Goal: Information Seeking & Learning: Learn about a topic

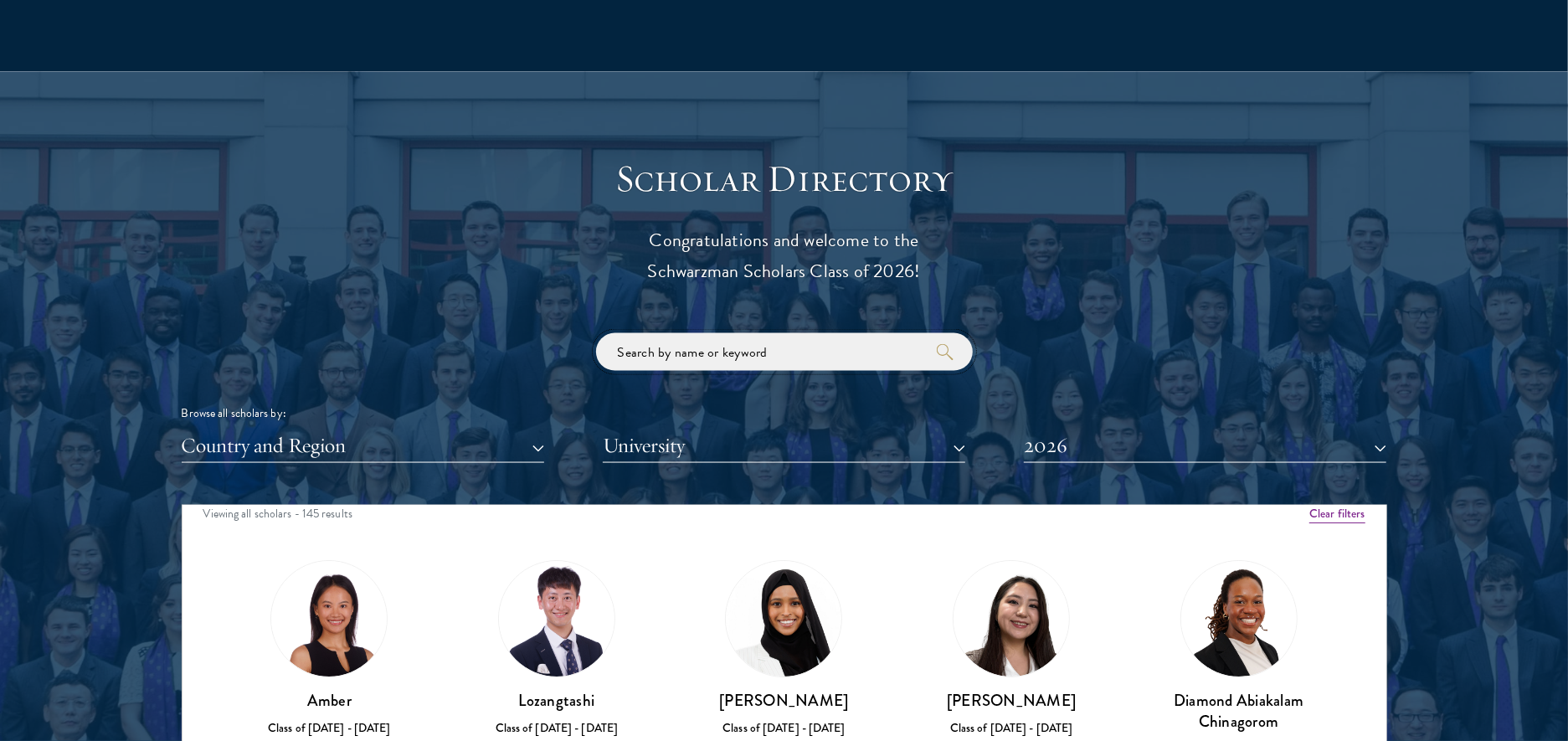
click at [790, 356] on input "search" at bounding box center [784, 352] width 377 height 38
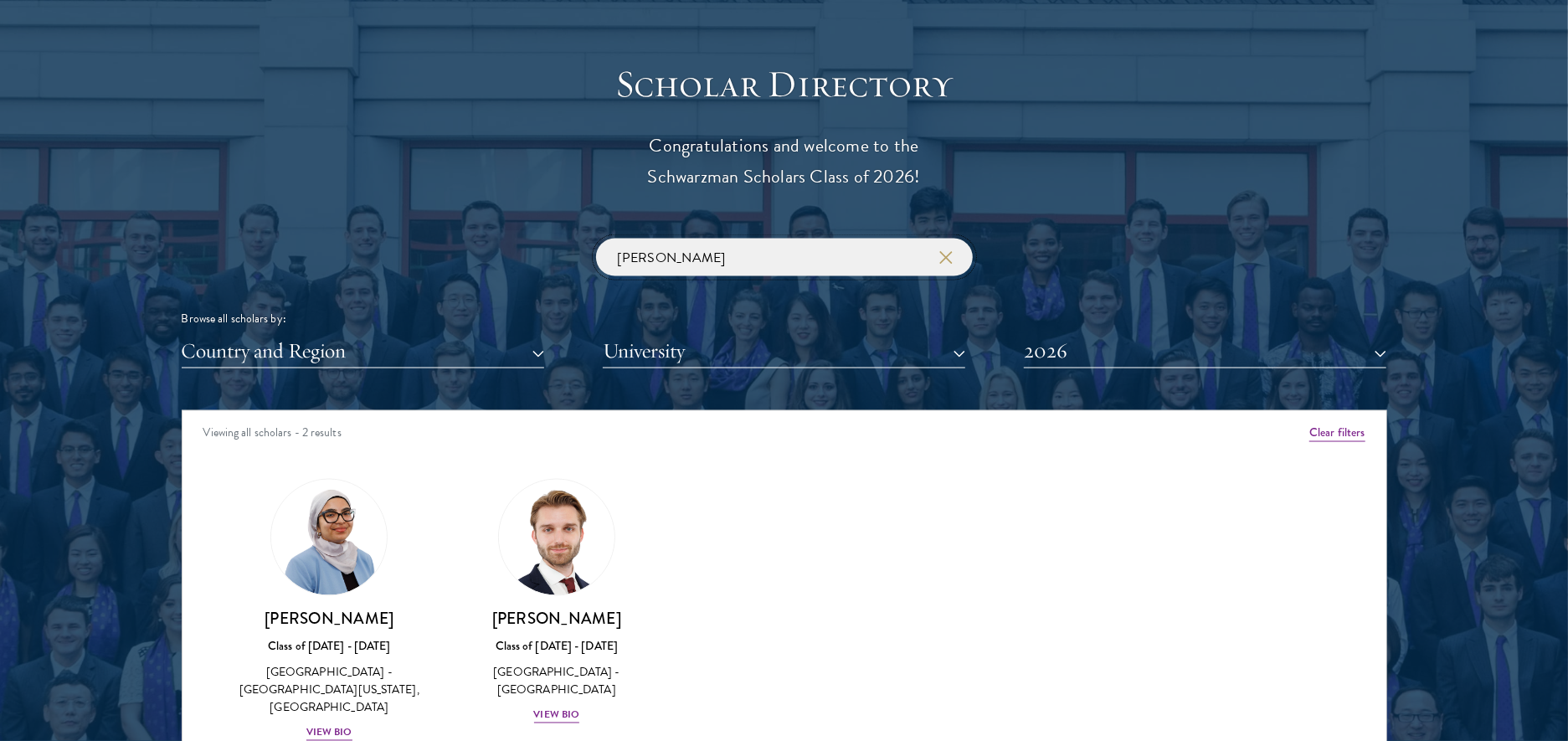
scroll to position [1860, 0]
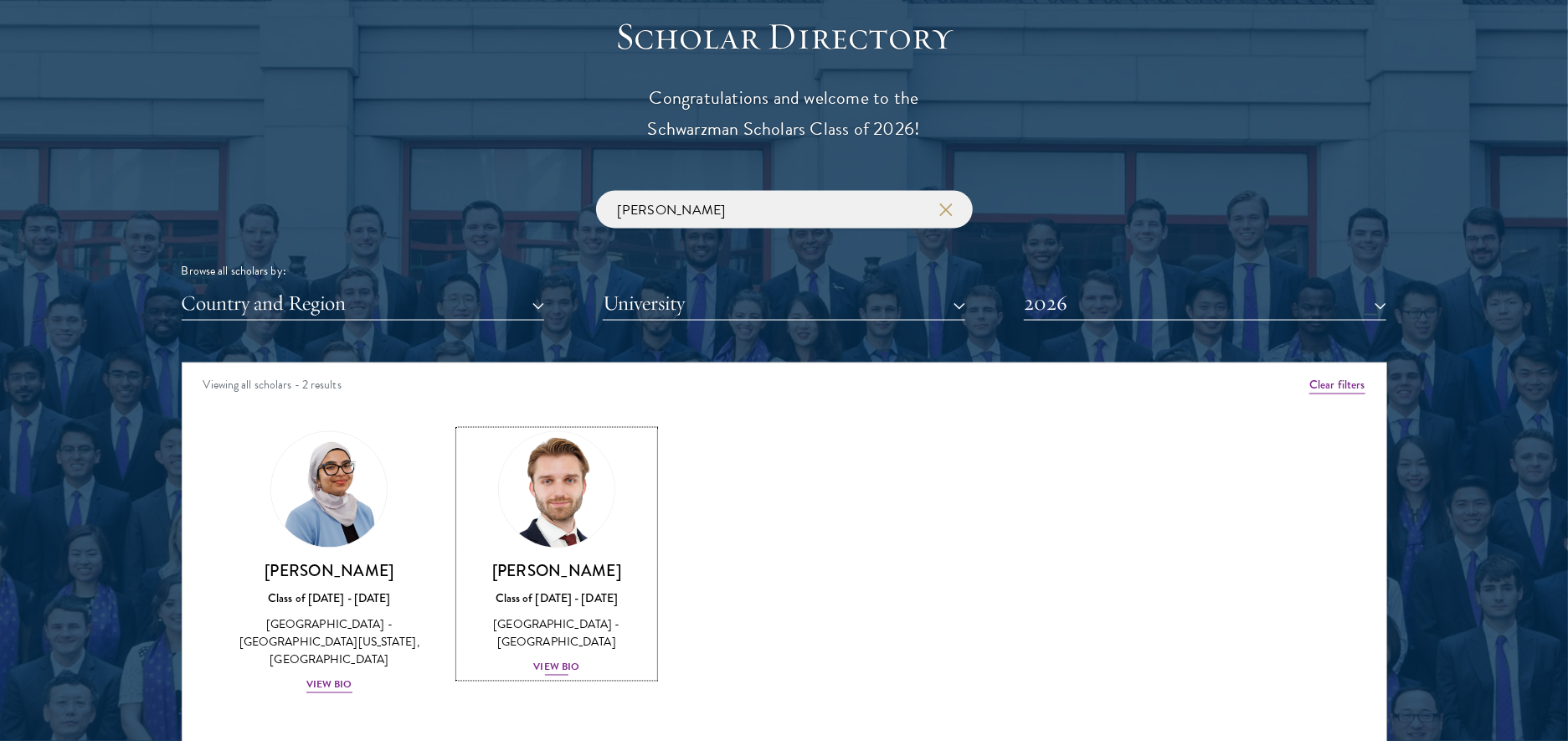
click at [570, 541] on img at bounding box center [556, 490] width 128 height 128
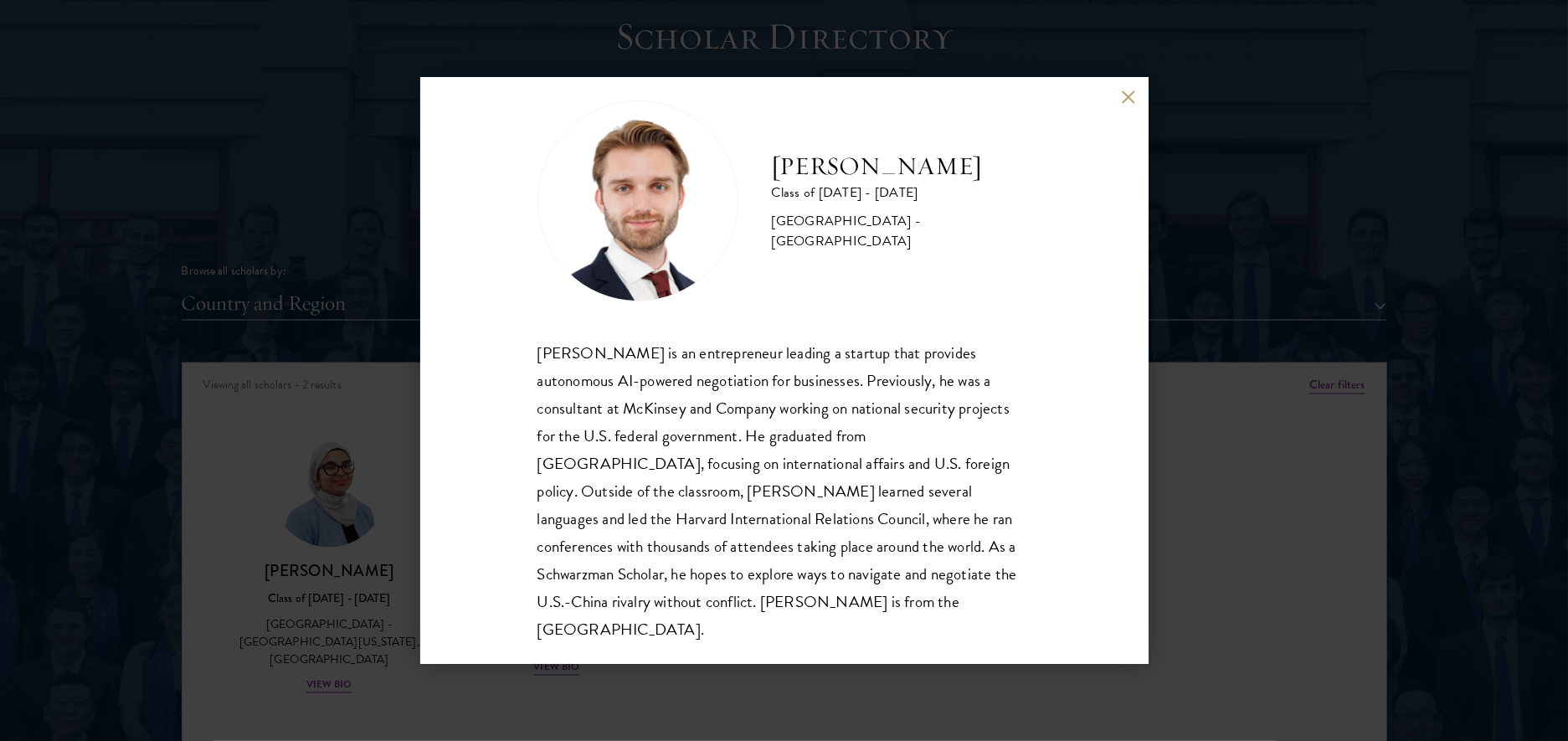
scroll to position [29, 0]
click at [1130, 95] on button at bounding box center [1129, 97] width 15 height 15
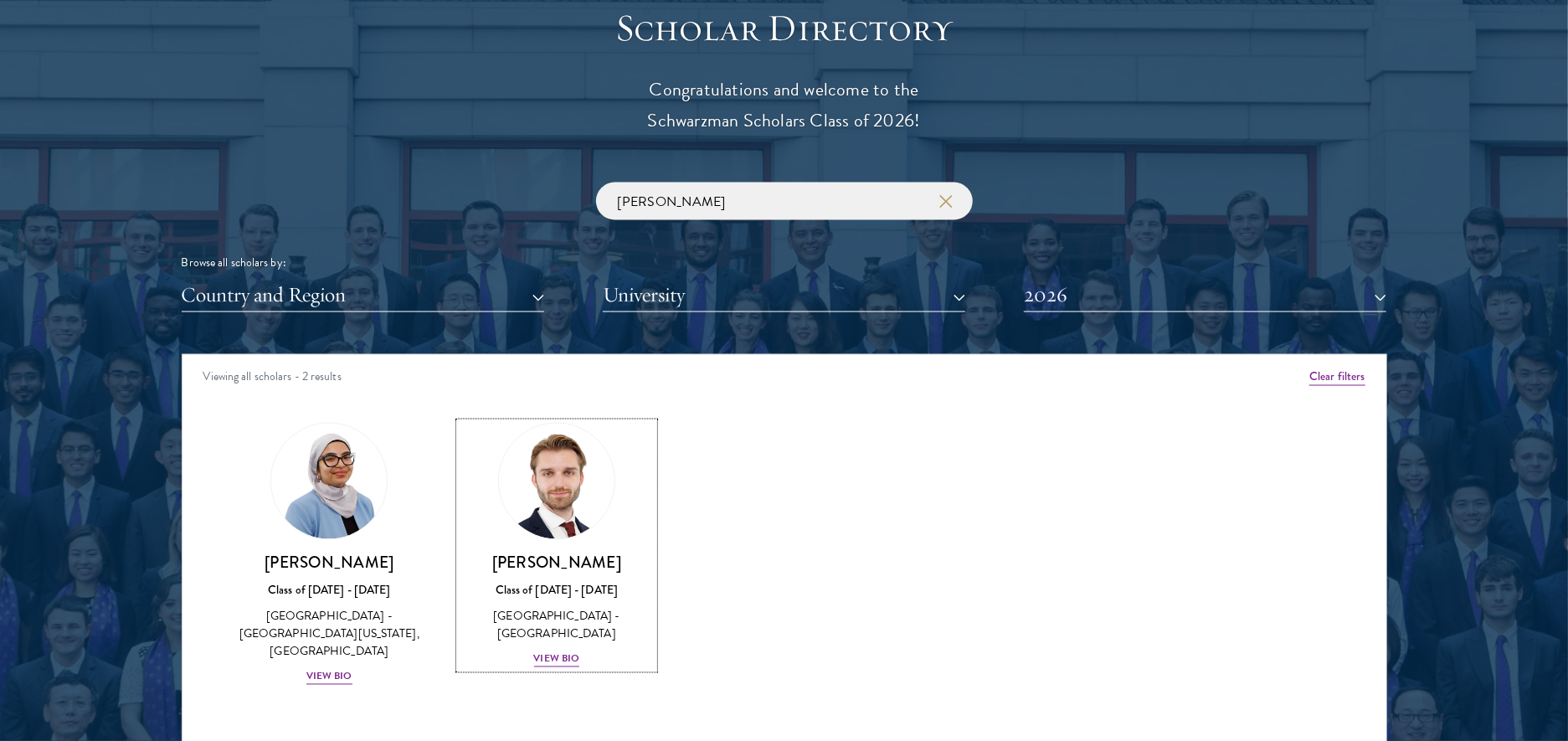
scroll to position [1870, 0]
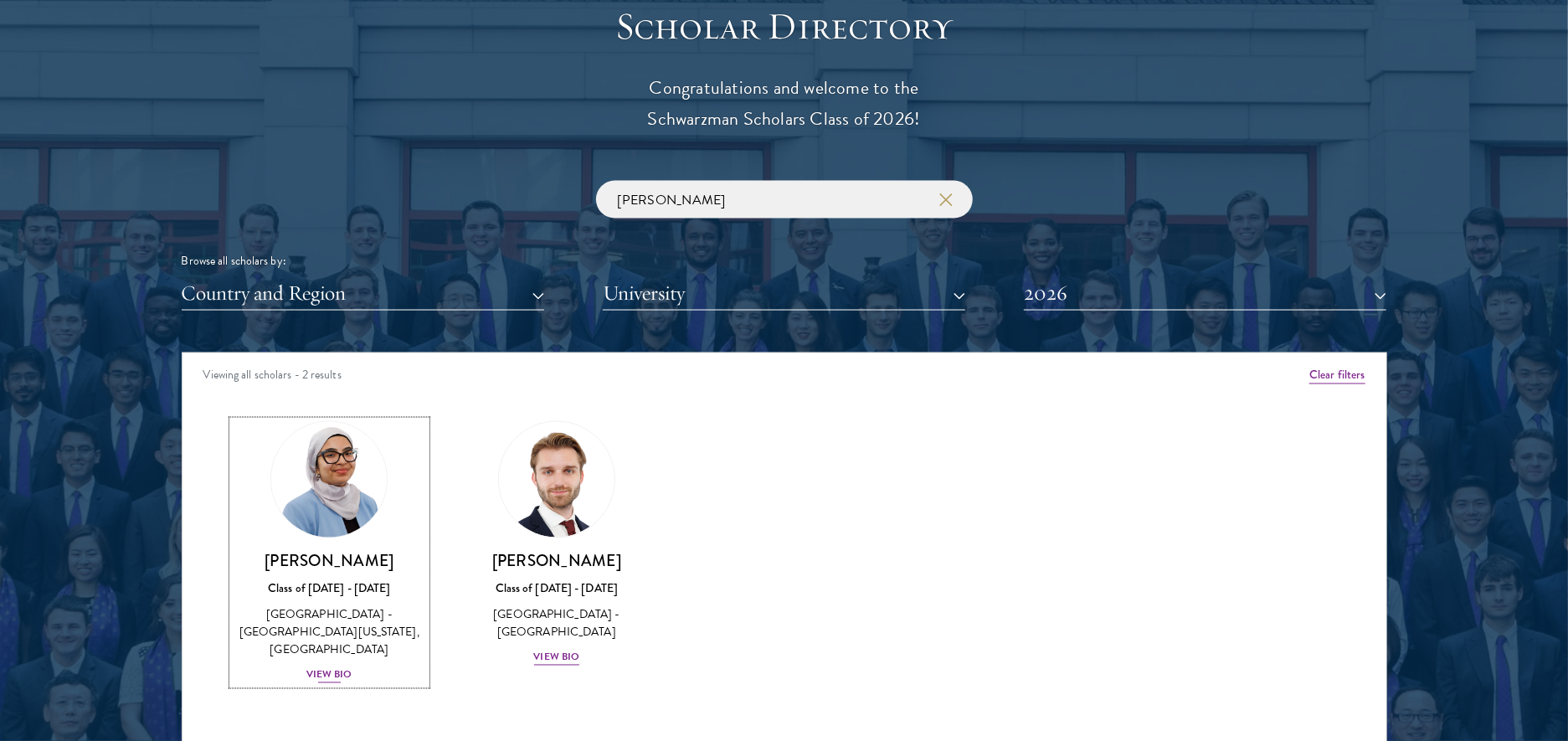
click at [381, 560] on h3 "[PERSON_NAME]" at bounding box center [329, 561] width 194 height 20
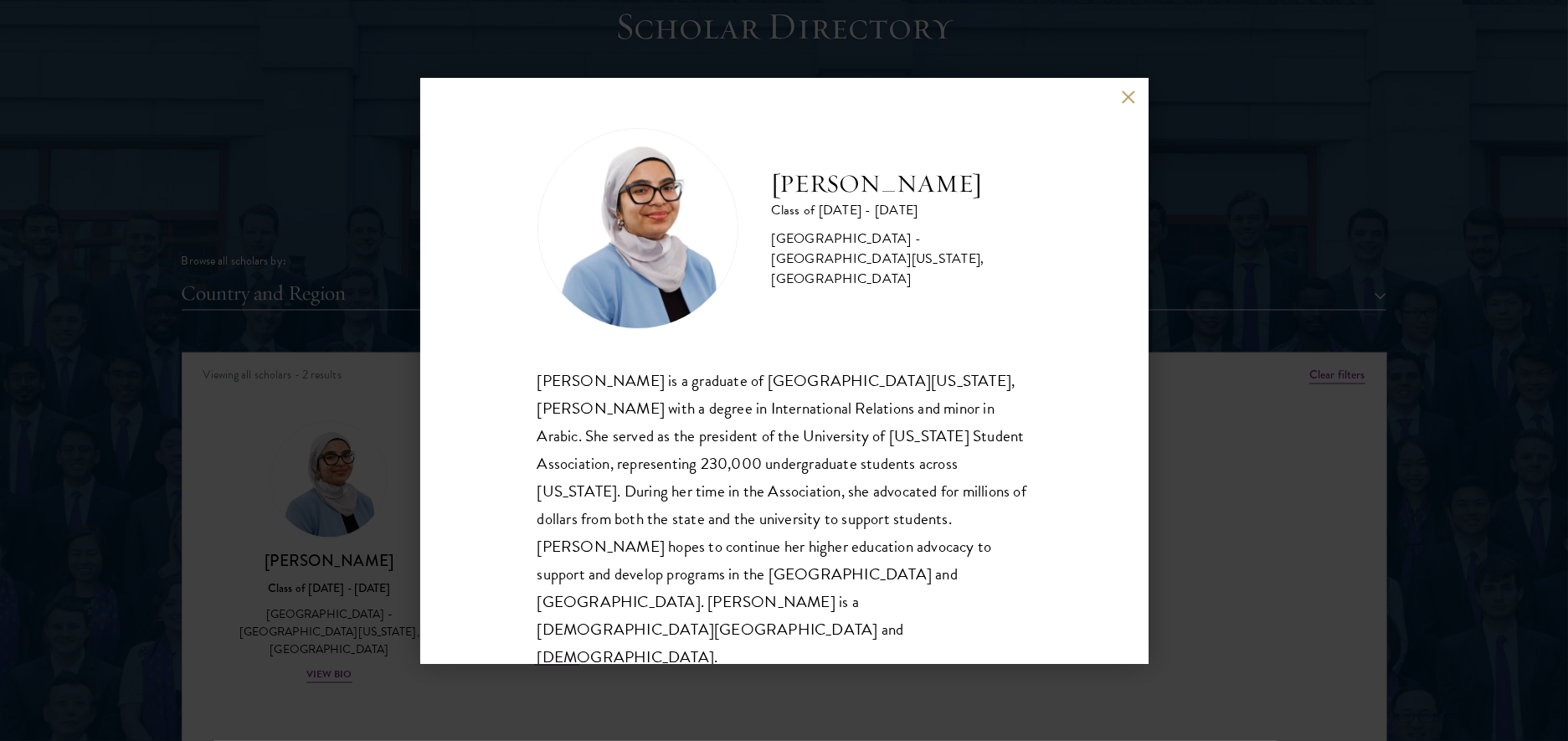
click at [1133, 104] on button at bounding box center [1129, 97] width 15 height 15
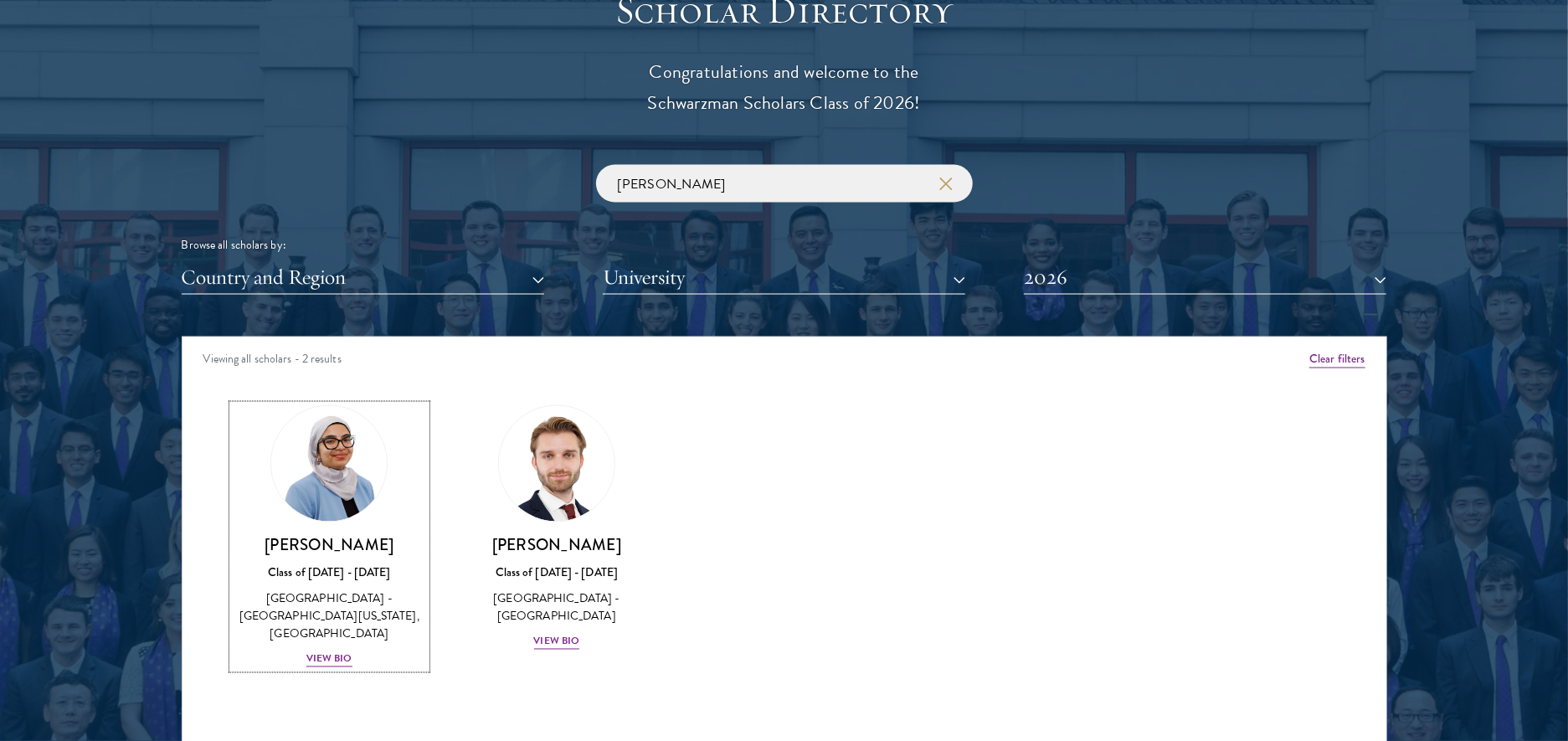
scroll to position [1888, 0]
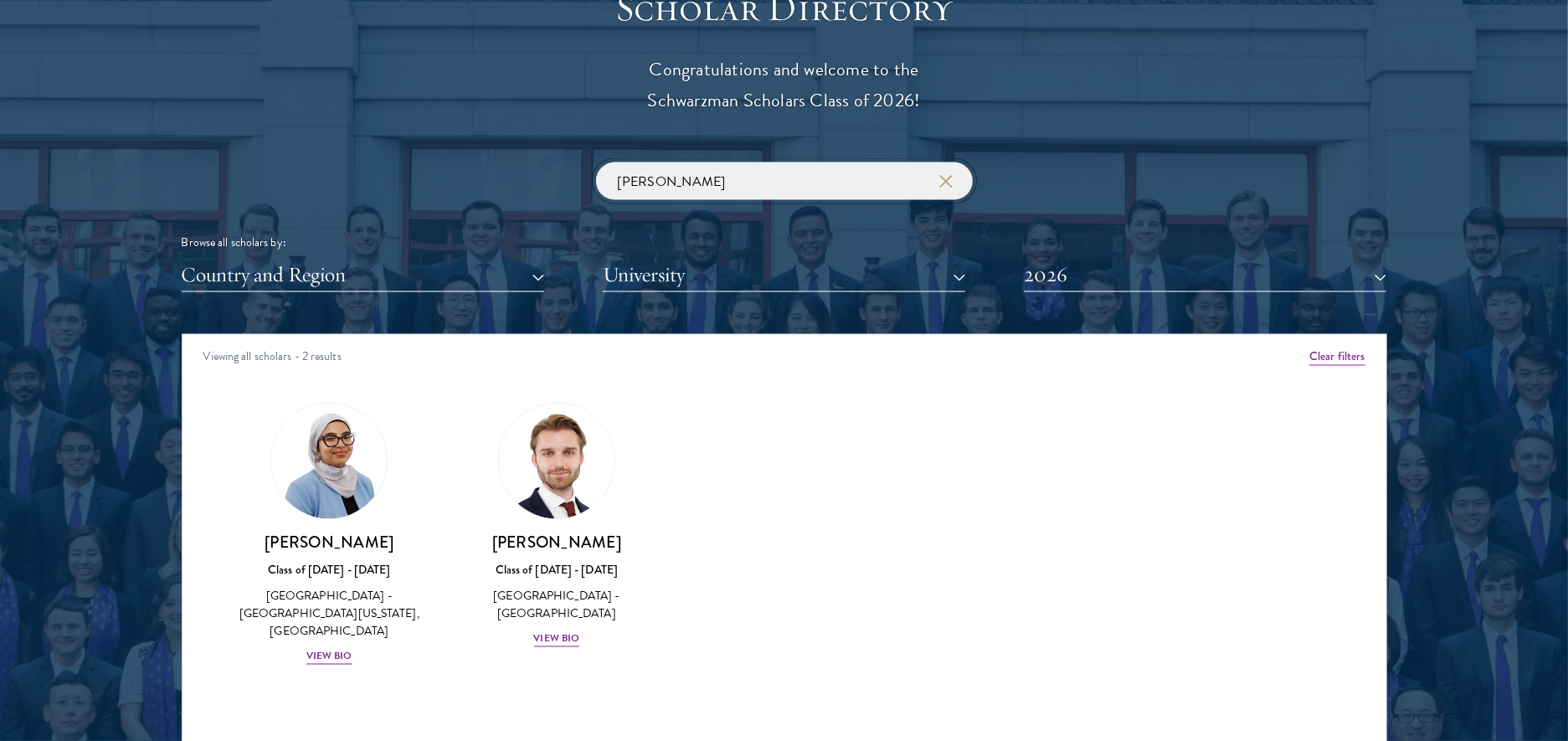
click at [724, 180] on input "[PERSON_NAME]" at bounding box center [784, 181] width 377 height 38
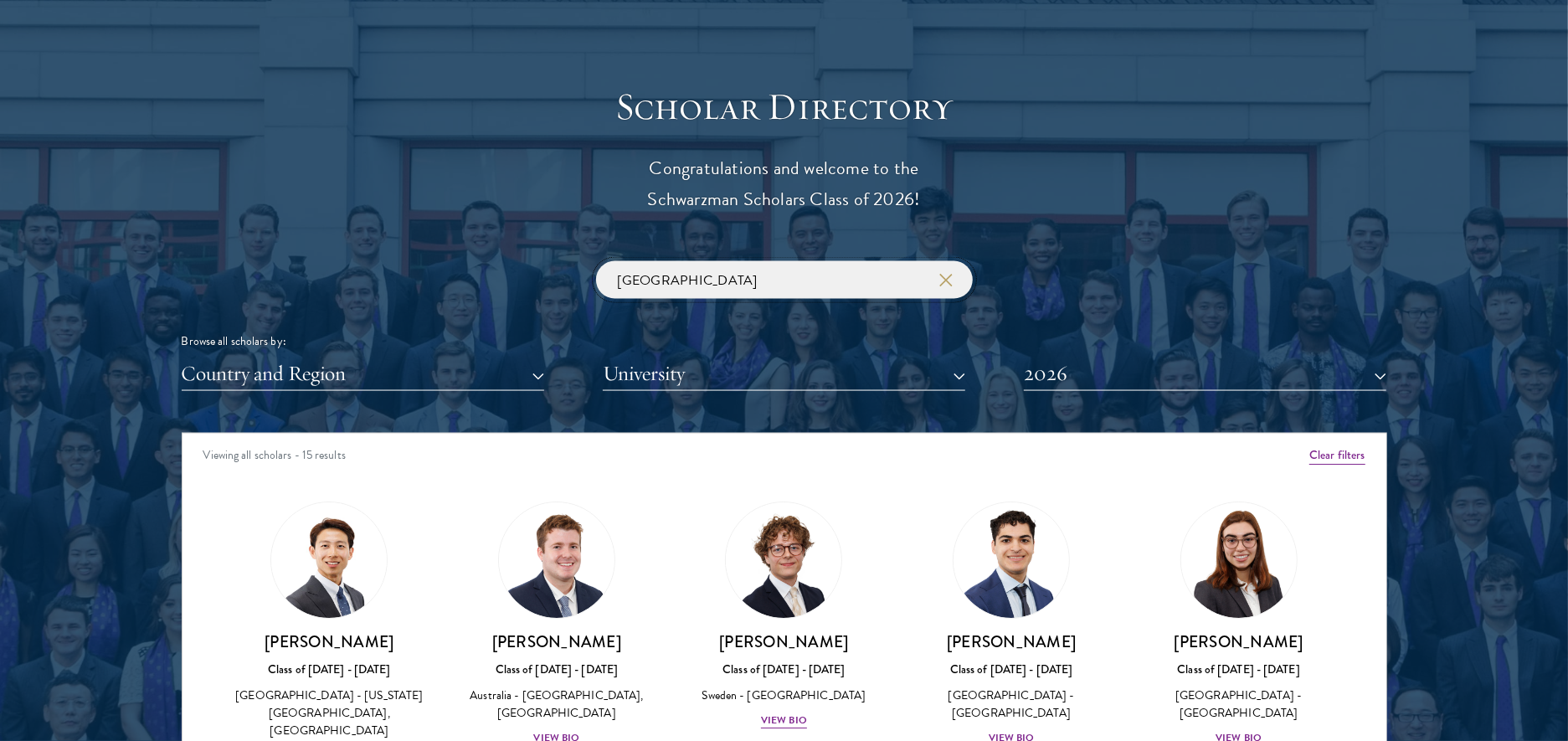
scroll to position [1797, 0]
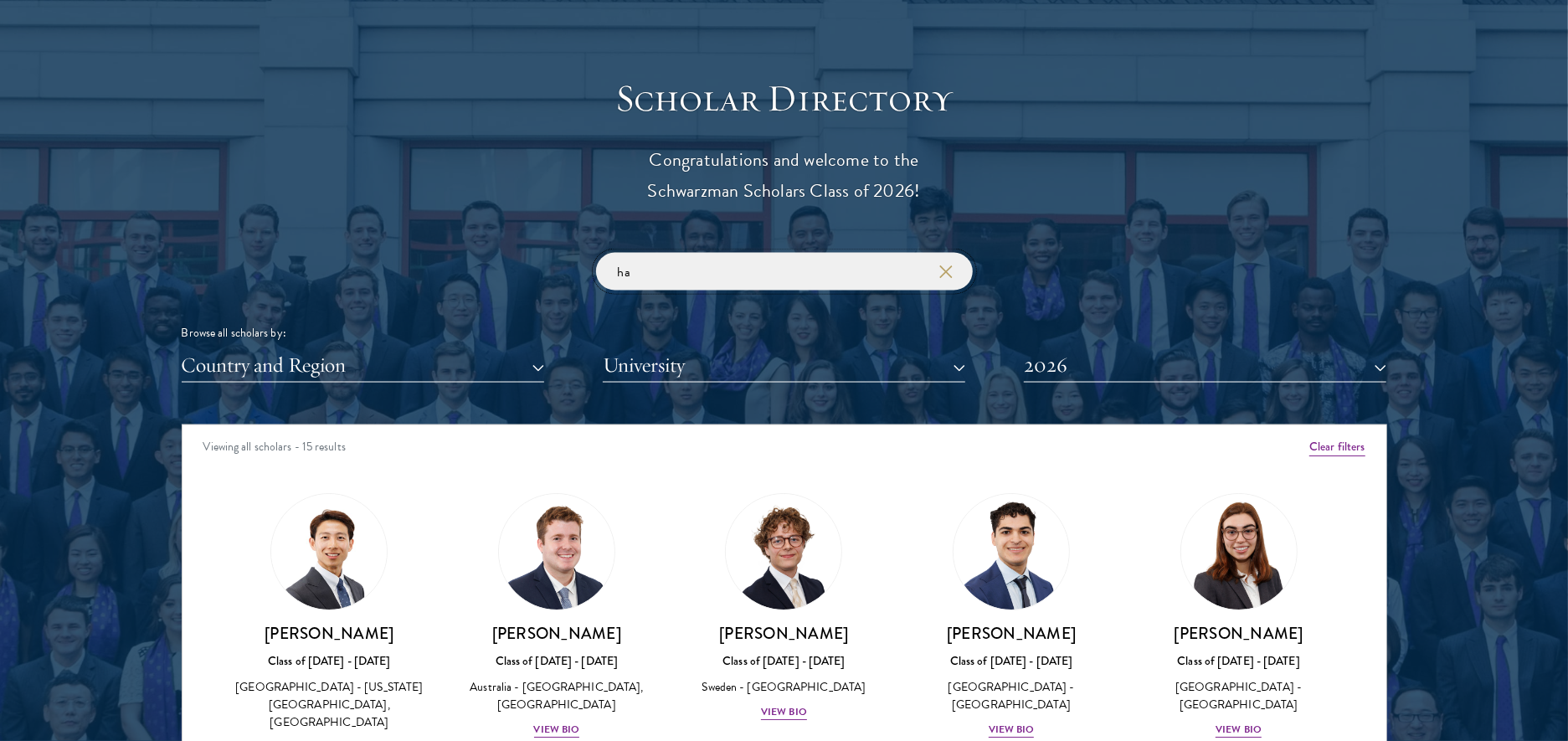
type input "h"
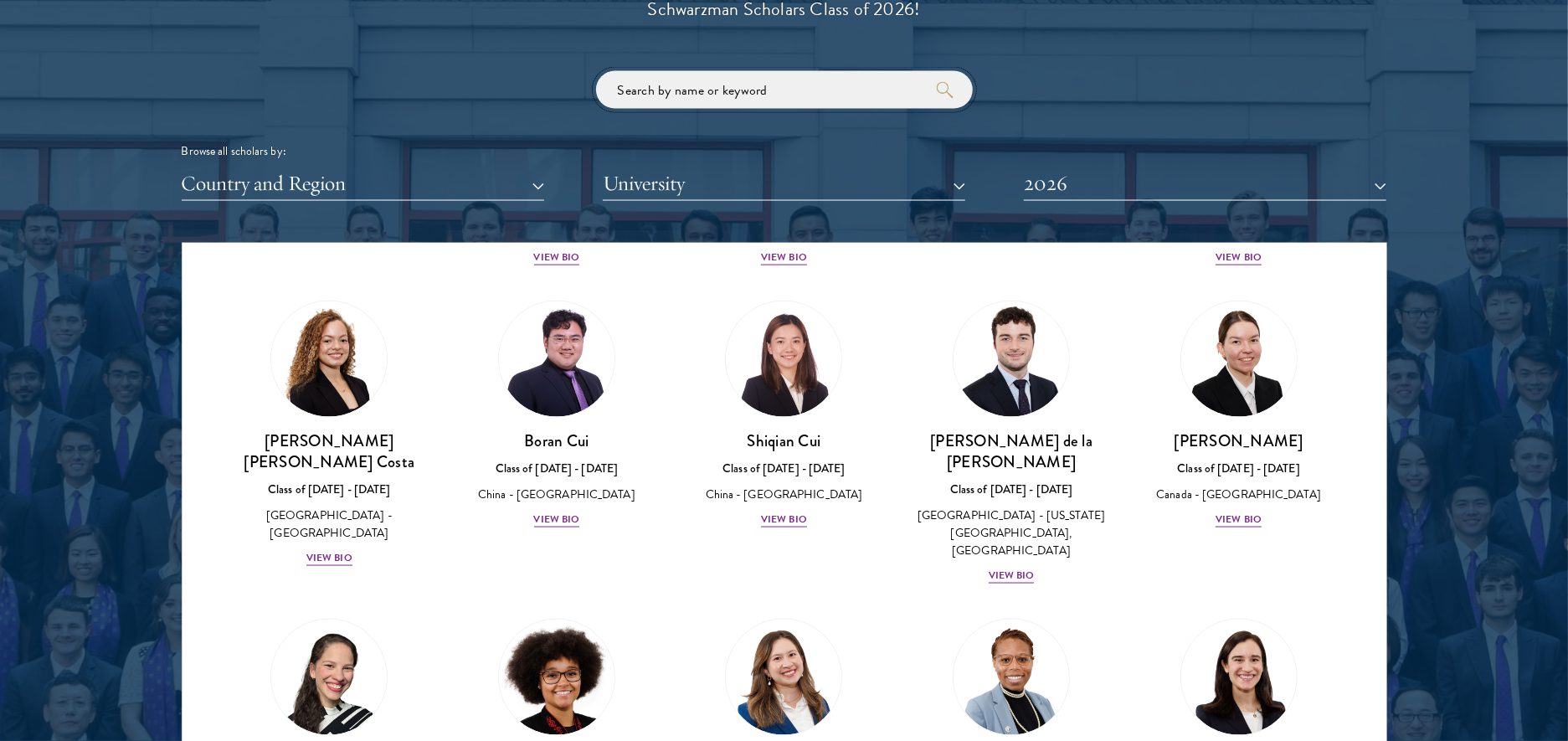
scroll to position [1785, 0]
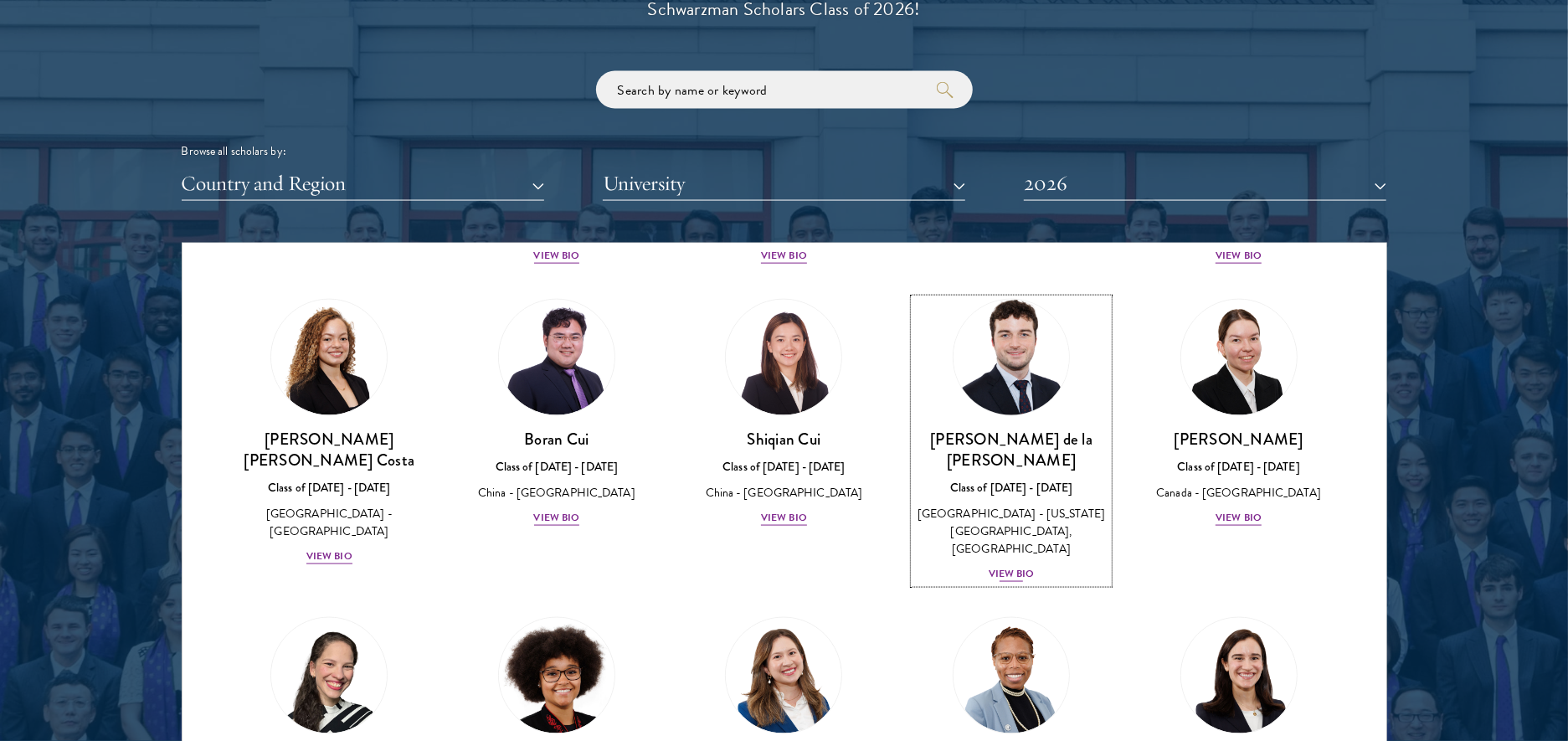
click at [1031, 459] on div "[PERSON_NAME] de la [PERSON_NAME] Class of [DATE] - [DATE] [GEOGRAPHIC_DATA] - …" at bounding box center [1011, 505] width 194 height 155
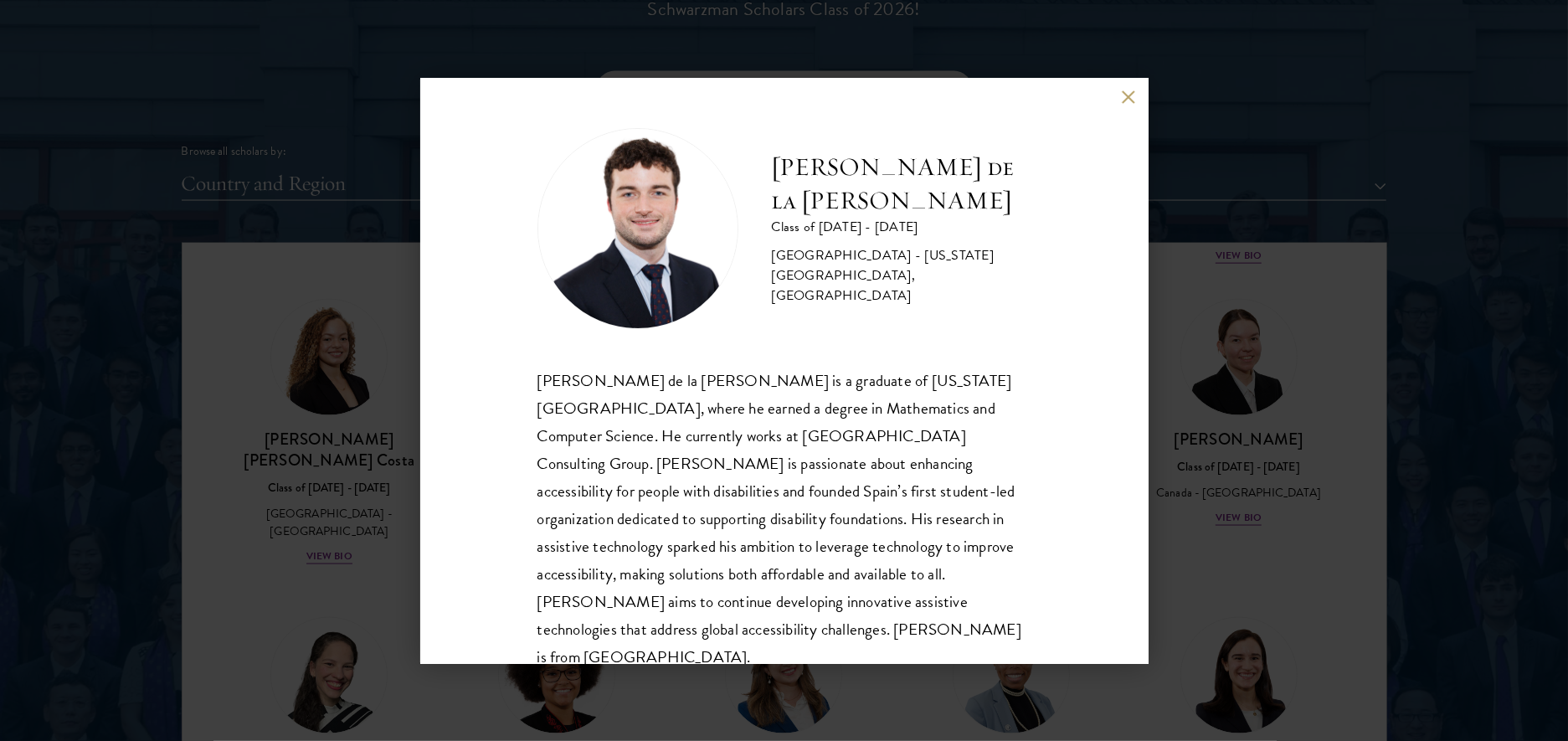
scroll to position [2, 0]
click at [1130, 97] on button at bounding box center [1129, 97] width 15 height 15
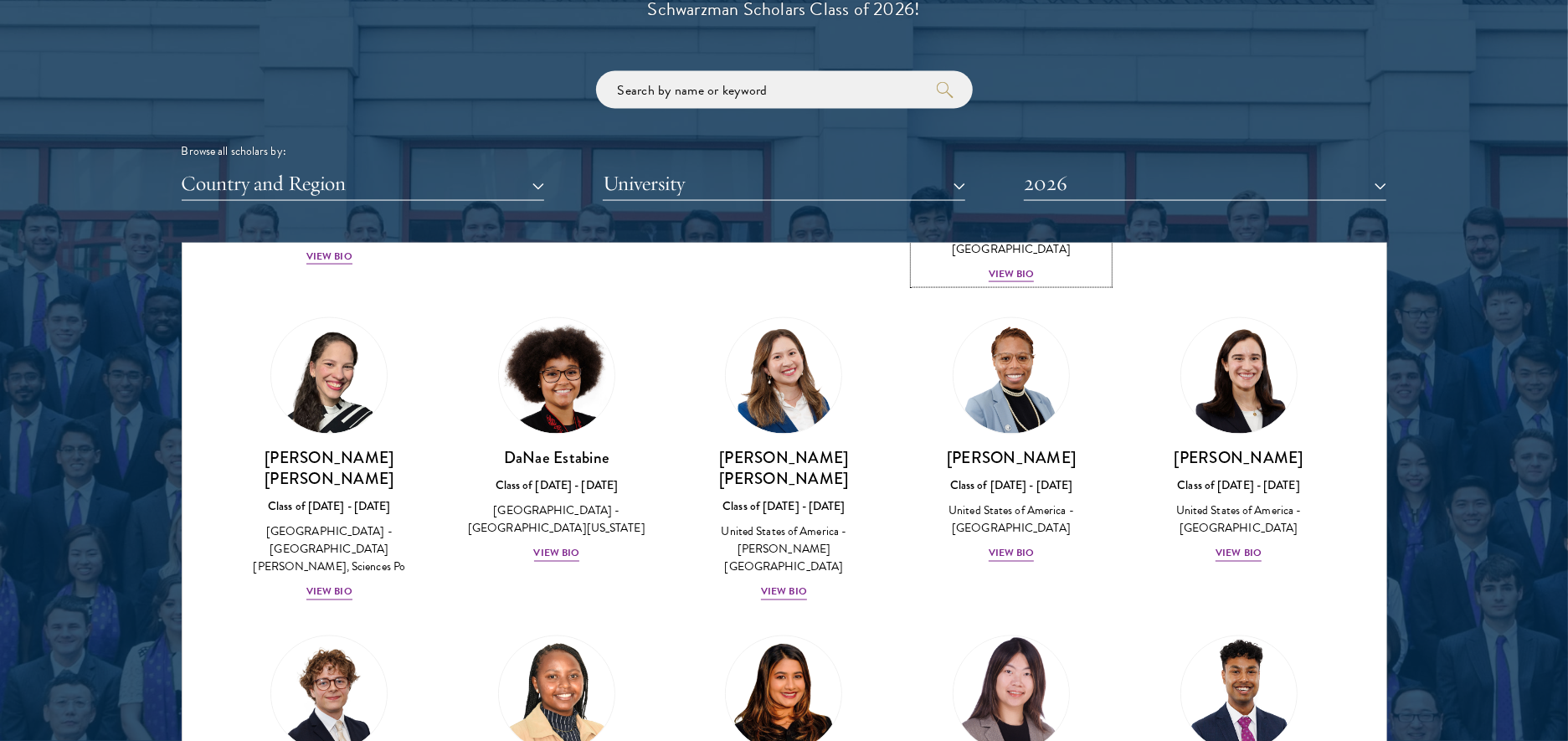
scroll to position [2083, 0]
click at [1231, 503] on div "United States of America - [GEOGRAPHIC_DATA]" at bounding box center [1238, 521] width 194 height 35
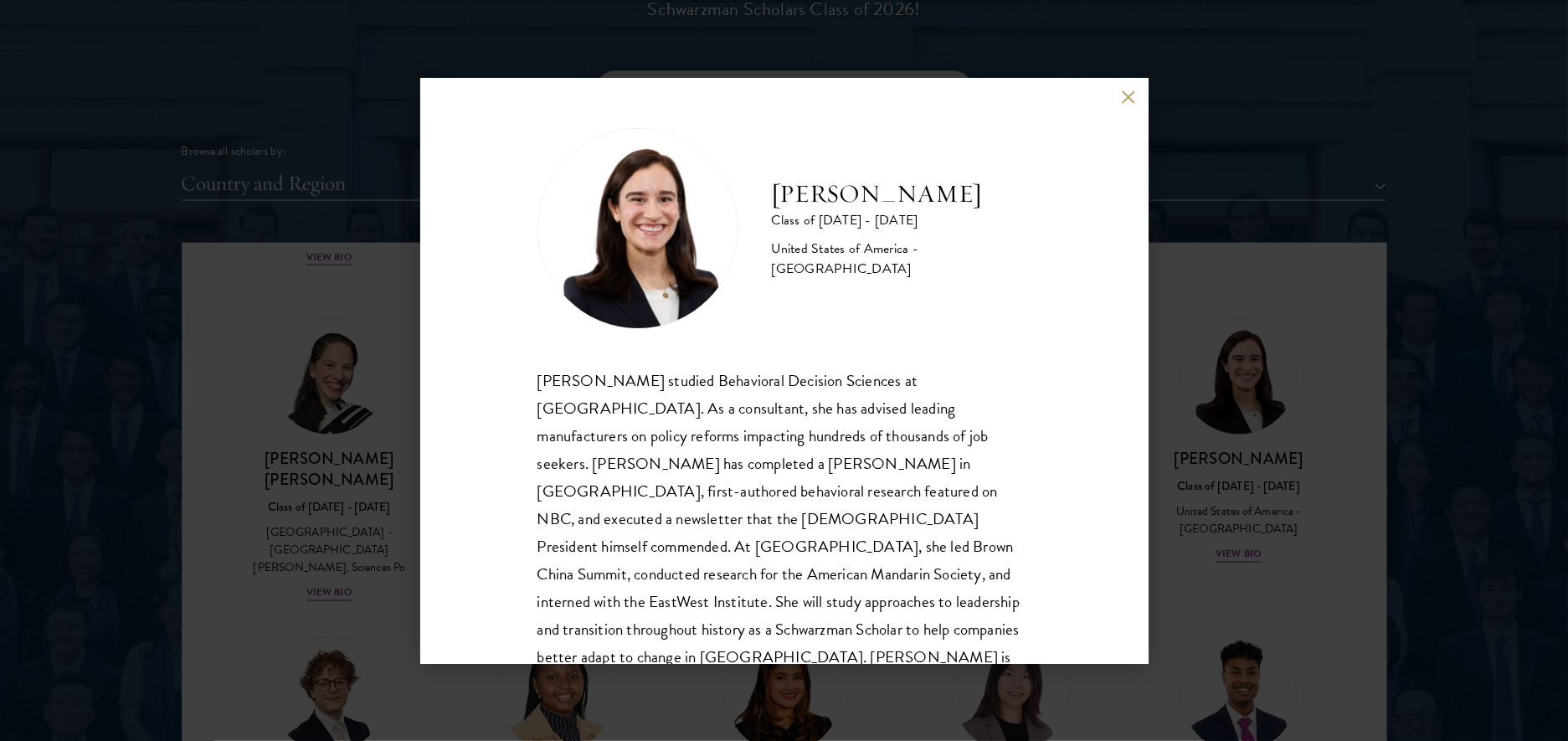
scroll to position [2, 0]
click at [1131, 98] on button at bounding box center [1129, 97] width 15 height 15
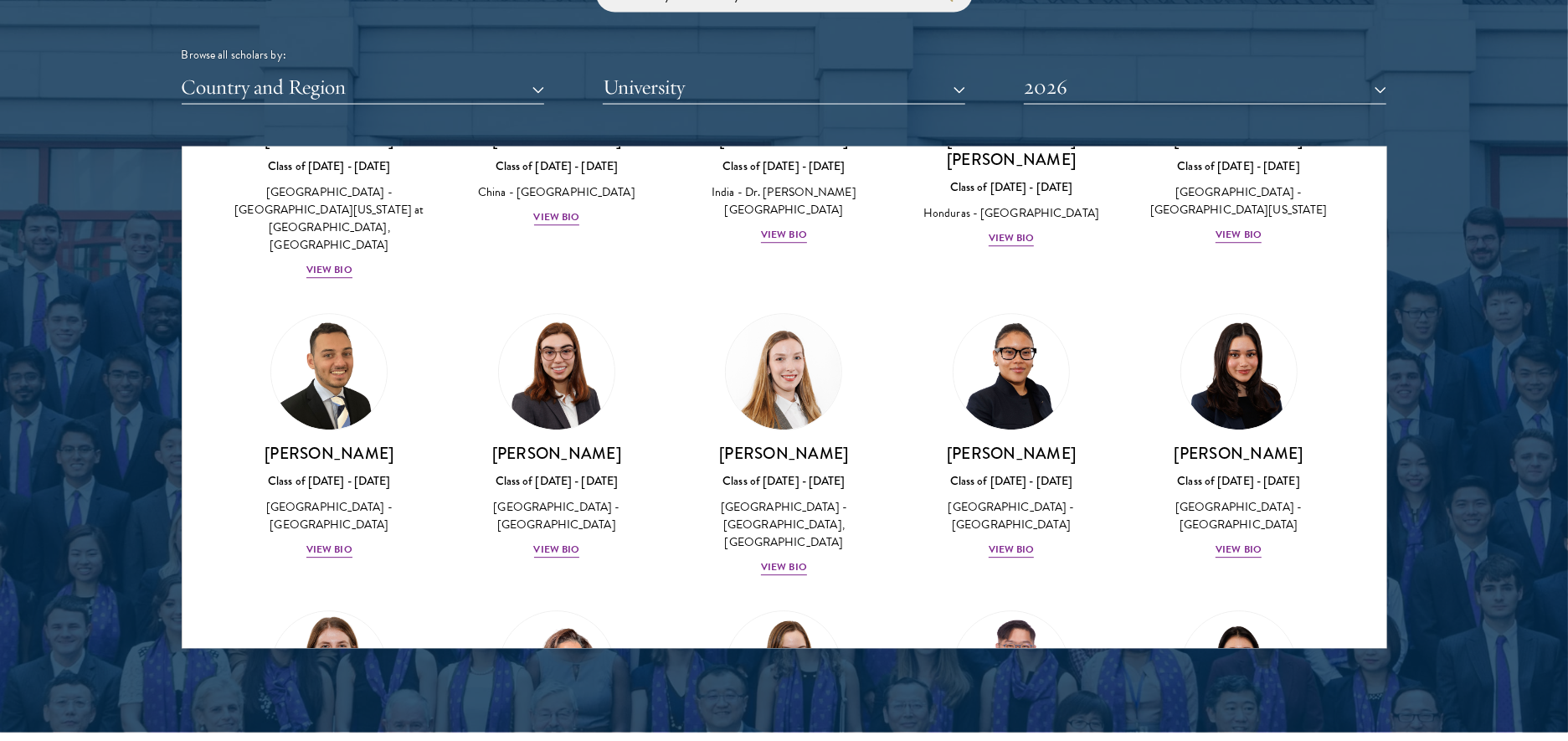
scroll to position [3571, 0]
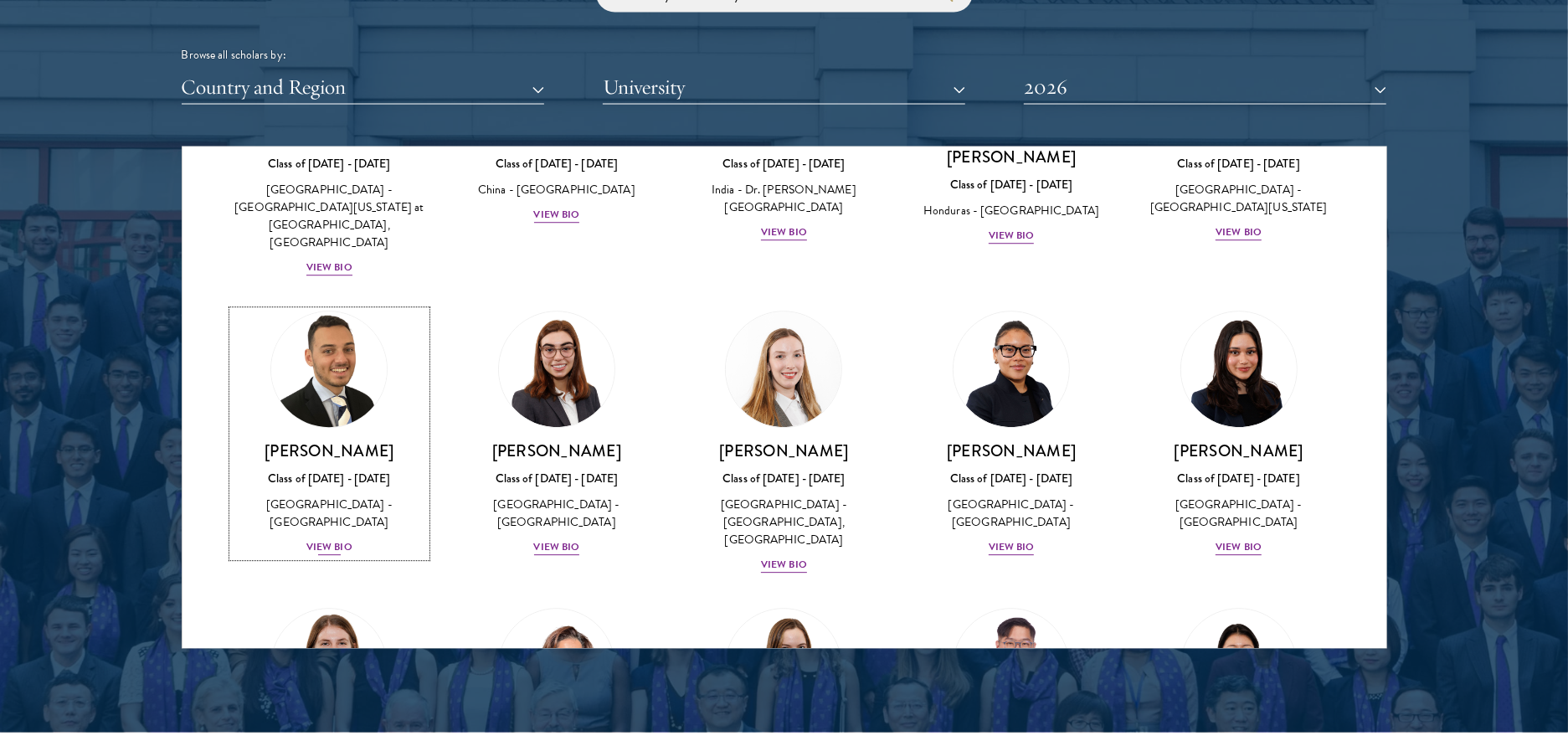
click at [368, 307] on img at bounding box center [328, 370] width 128 height 128
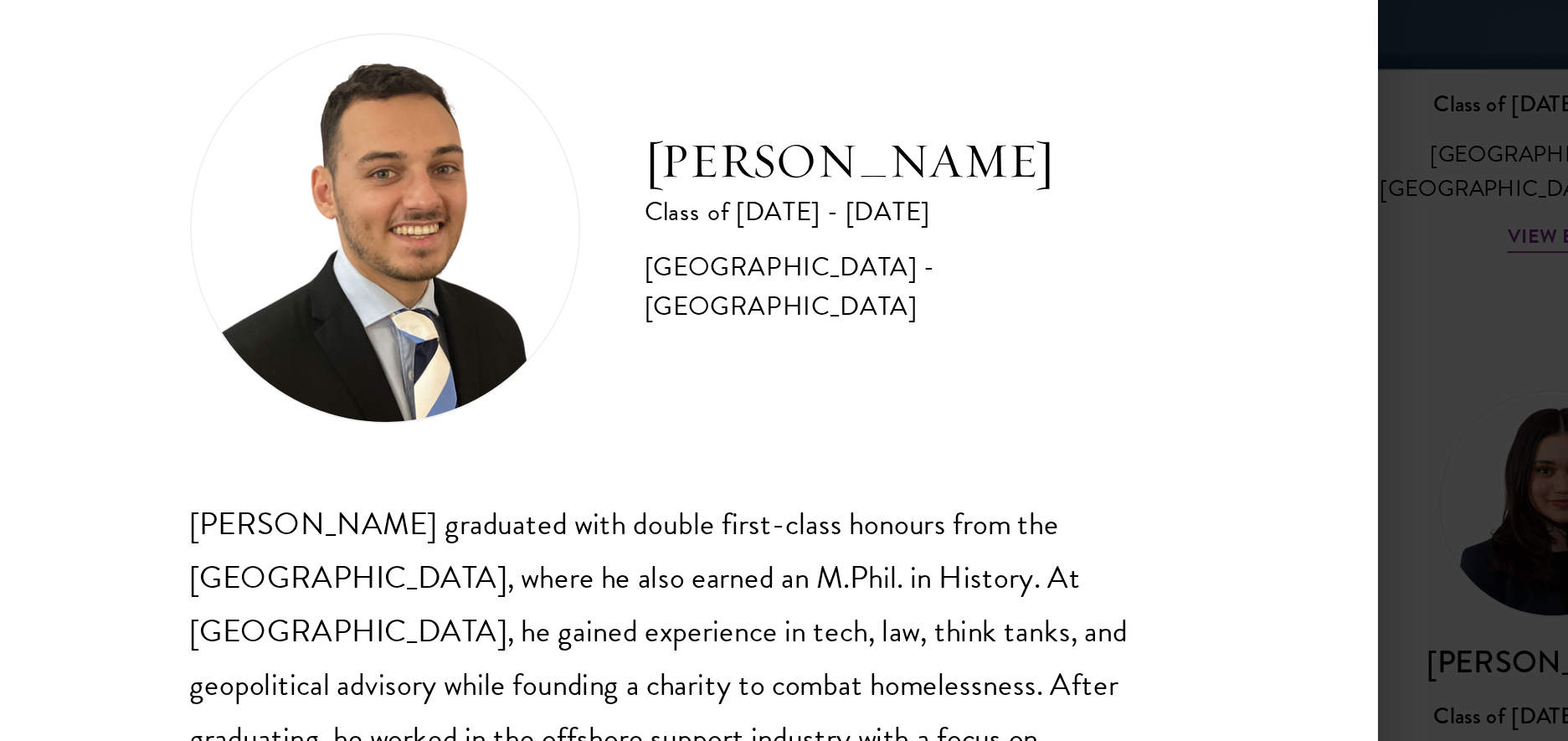
scroll to position [2076, 0]
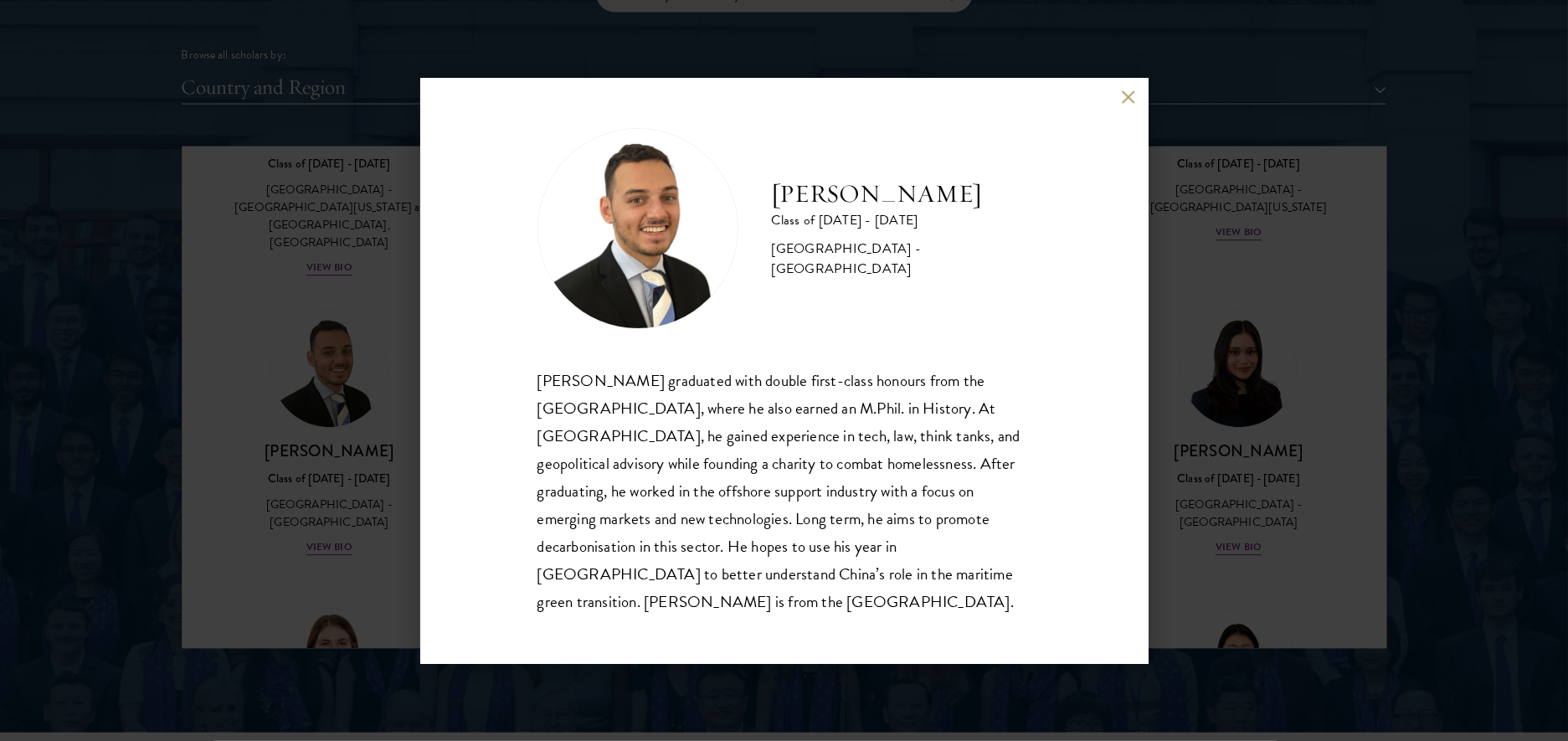
click at [1130, 103] on button at bounding box center [1129, 97] width 15 height 15
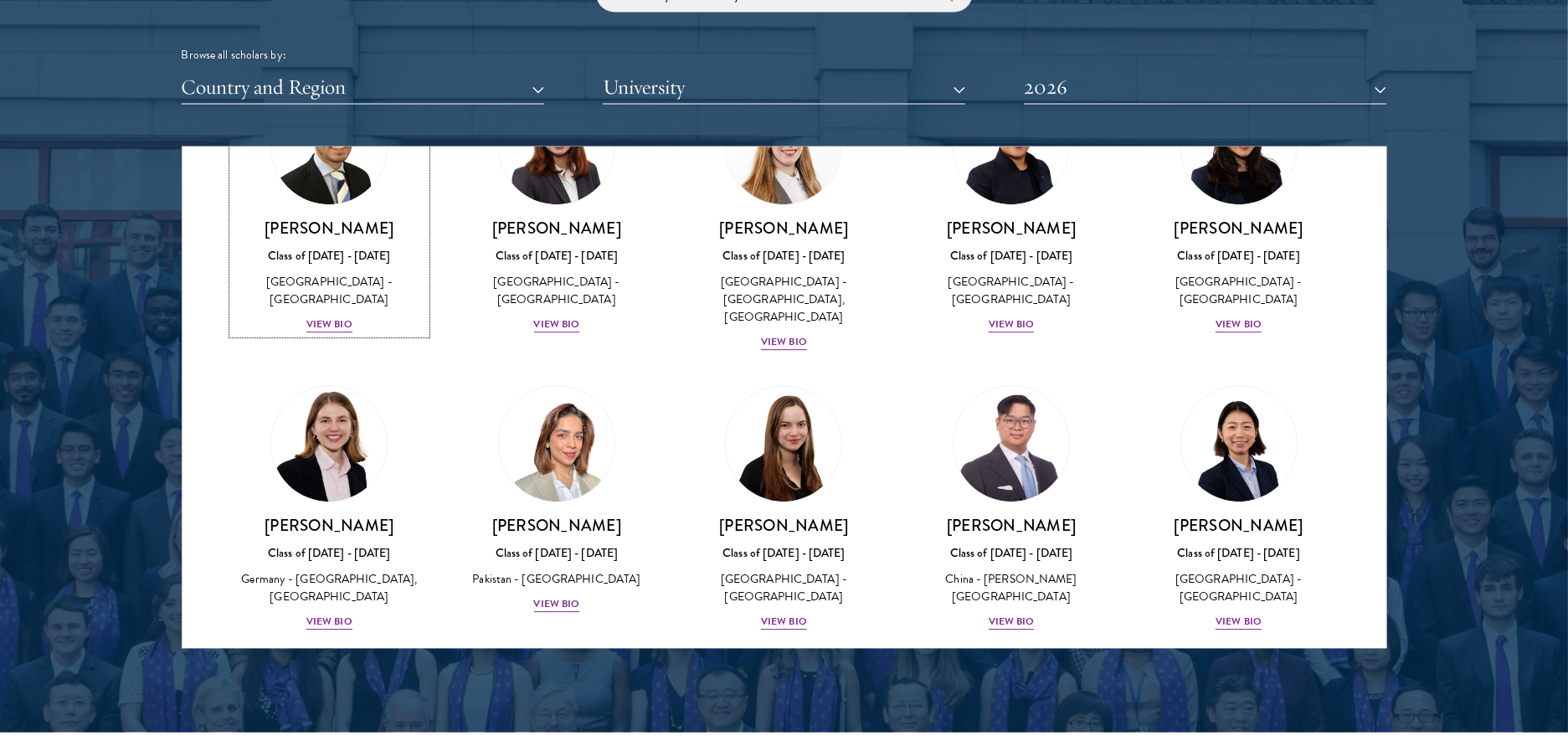
scroll to position [3797, 0]
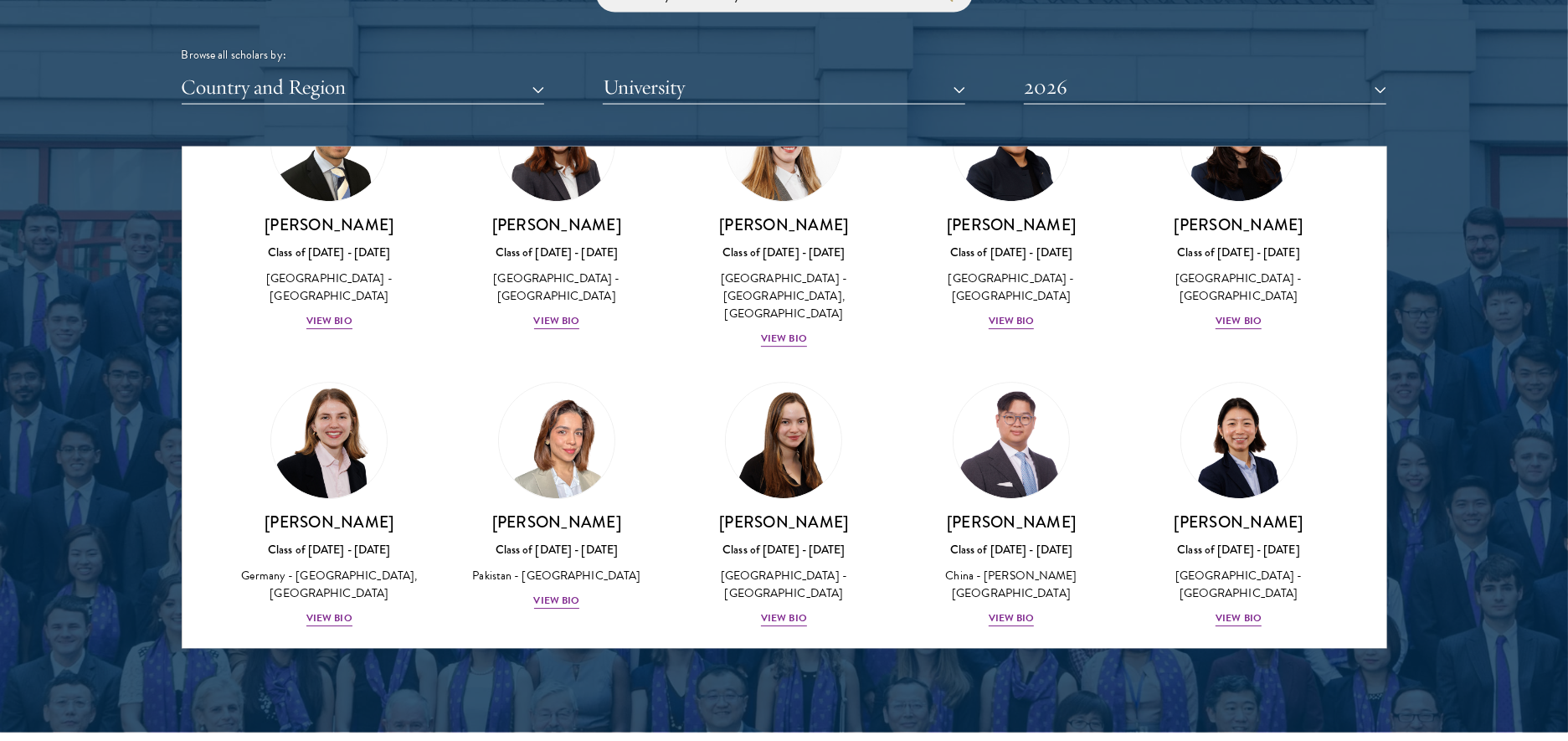
click at [1352, 366] on div "[PERSON_NAME] Class of [DATE] - [DATE] [GEOGRAPHIC_DATA] - [GEOGRAPHIC_DATA] Vi…" at bounding box center [1239, 505] width 228 height 279
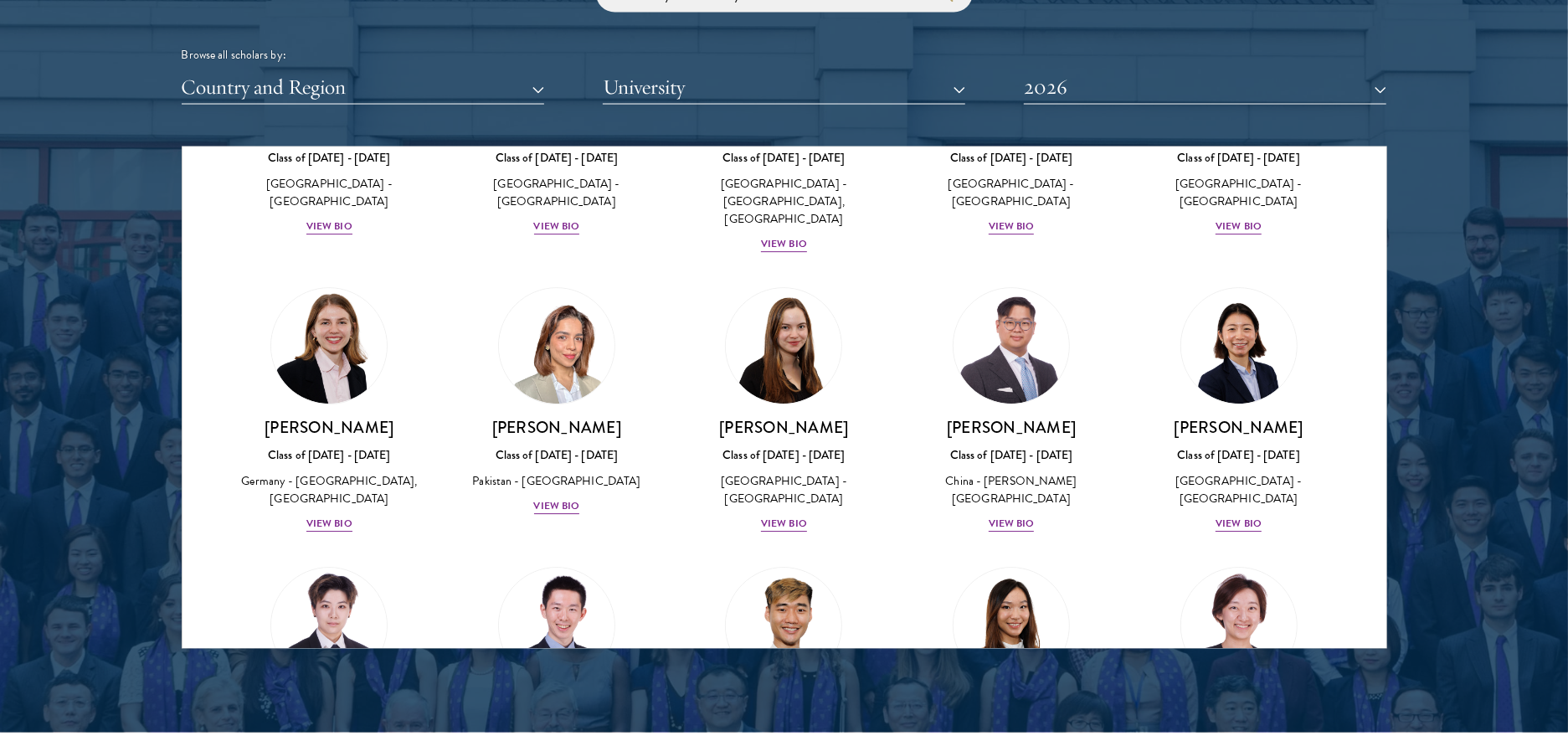
scroll to position [3873, 0]
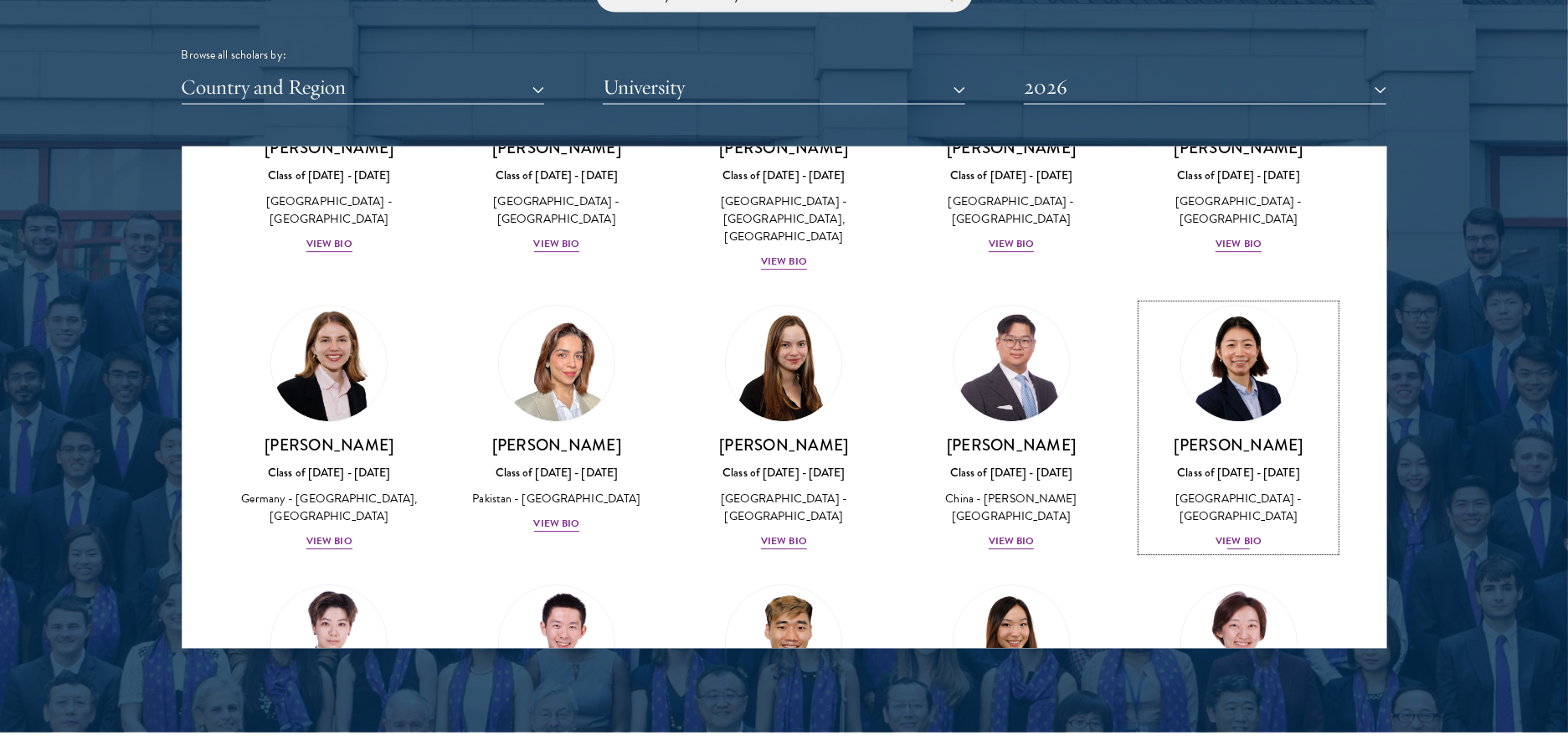
click at [1237, 301] on img at bounding box center [1239, 364] width 128 height 128
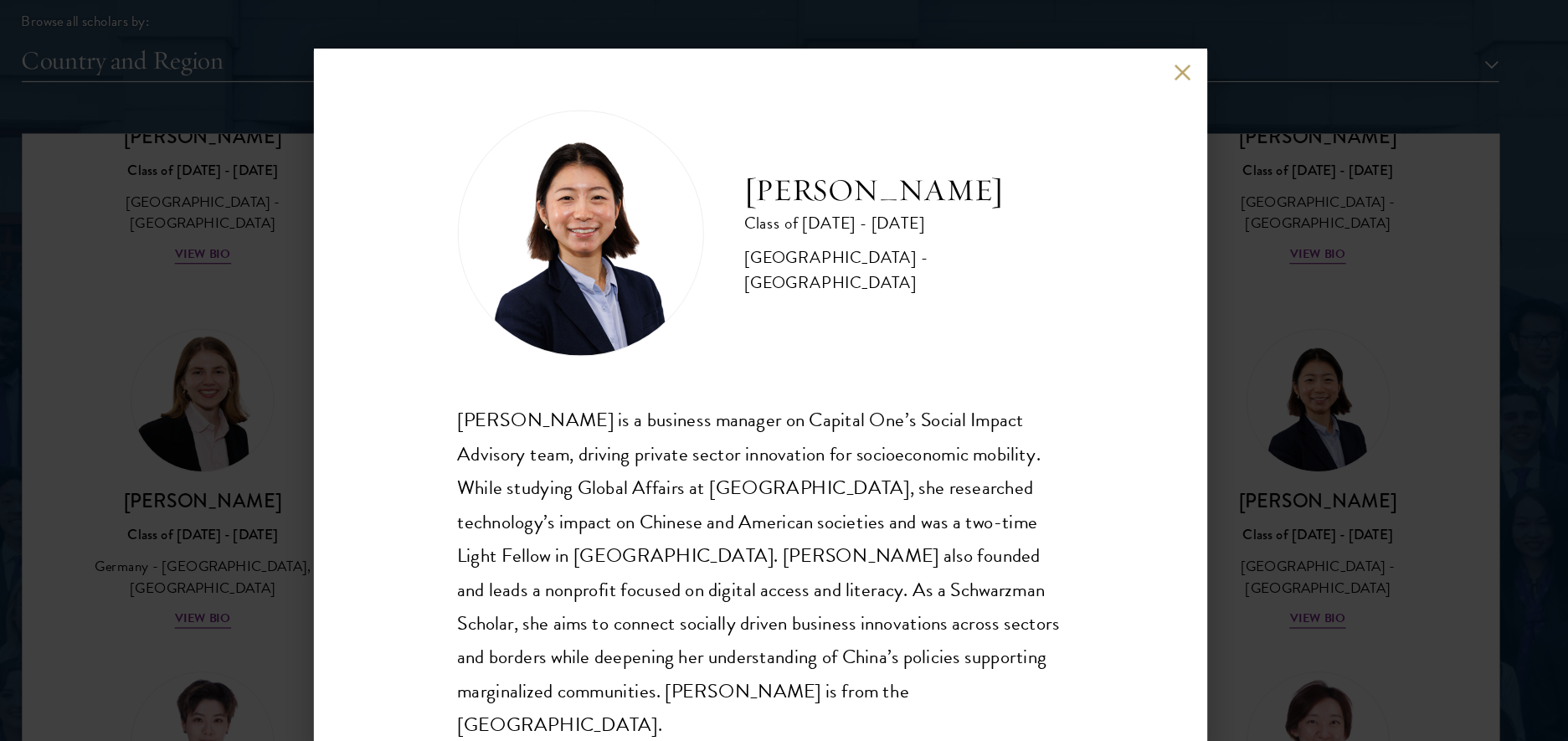
scroll to position [2076, 0]
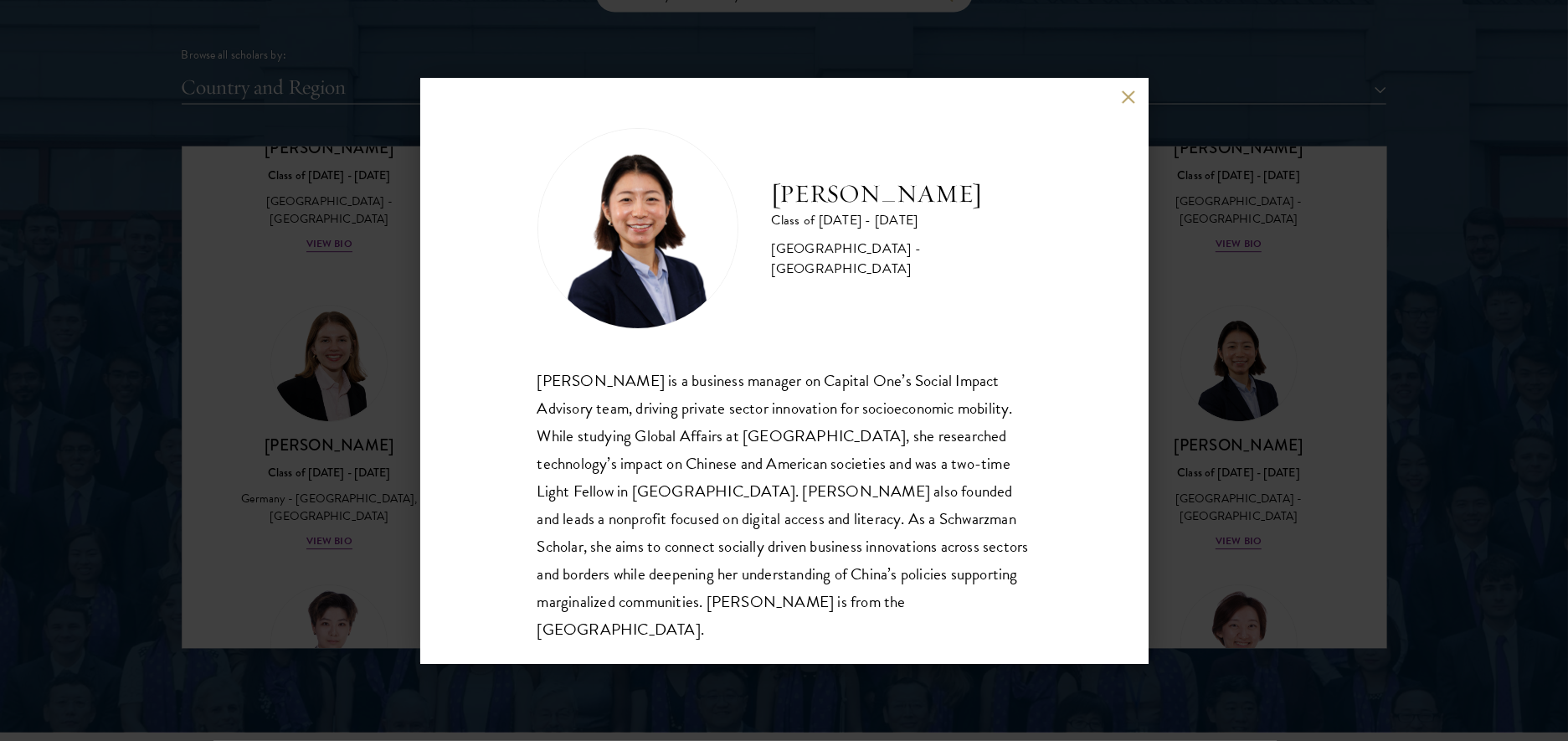
click at [1130, 102] on button at bounding box center [1129, 97] width 15 height 15
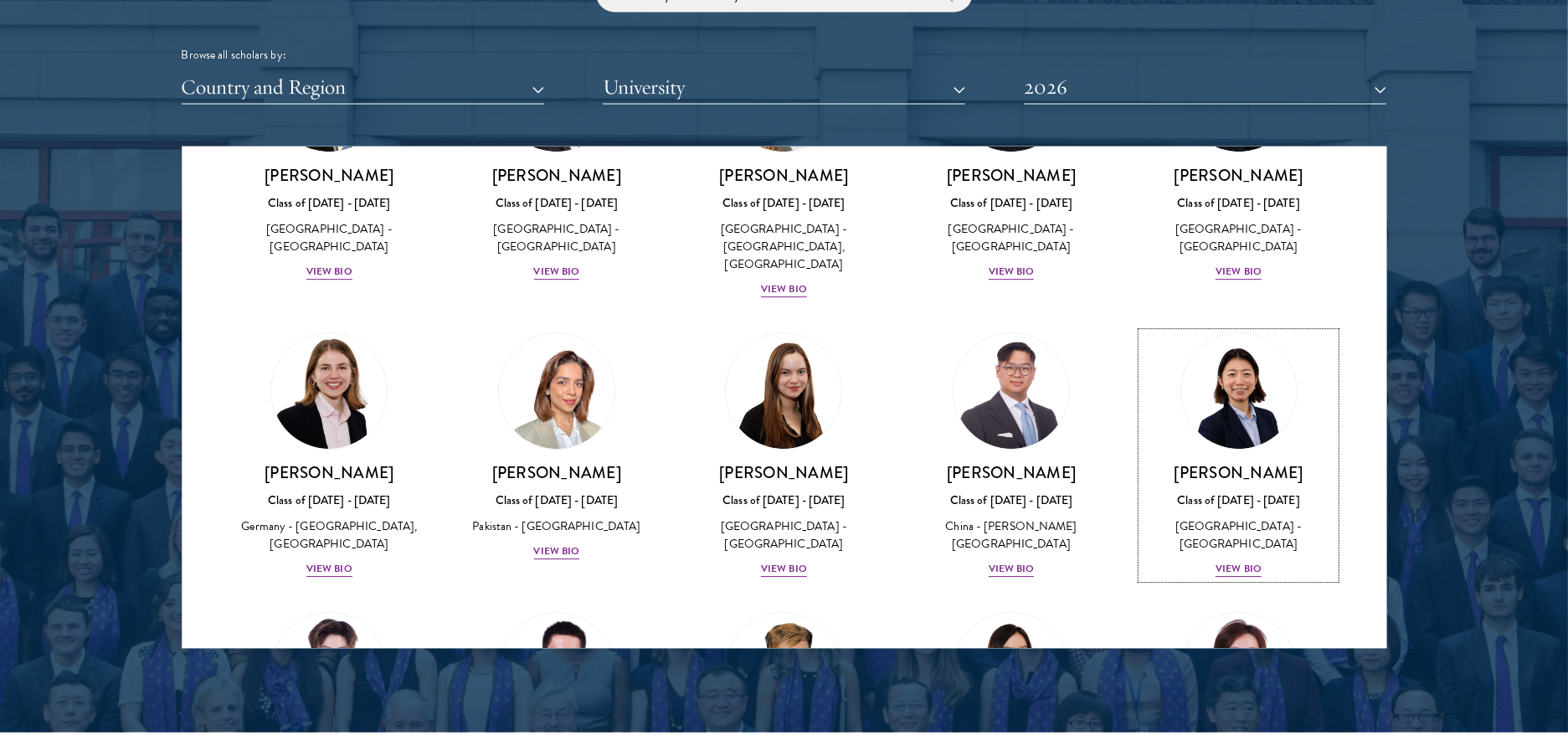
scroll to position [3853, 0]
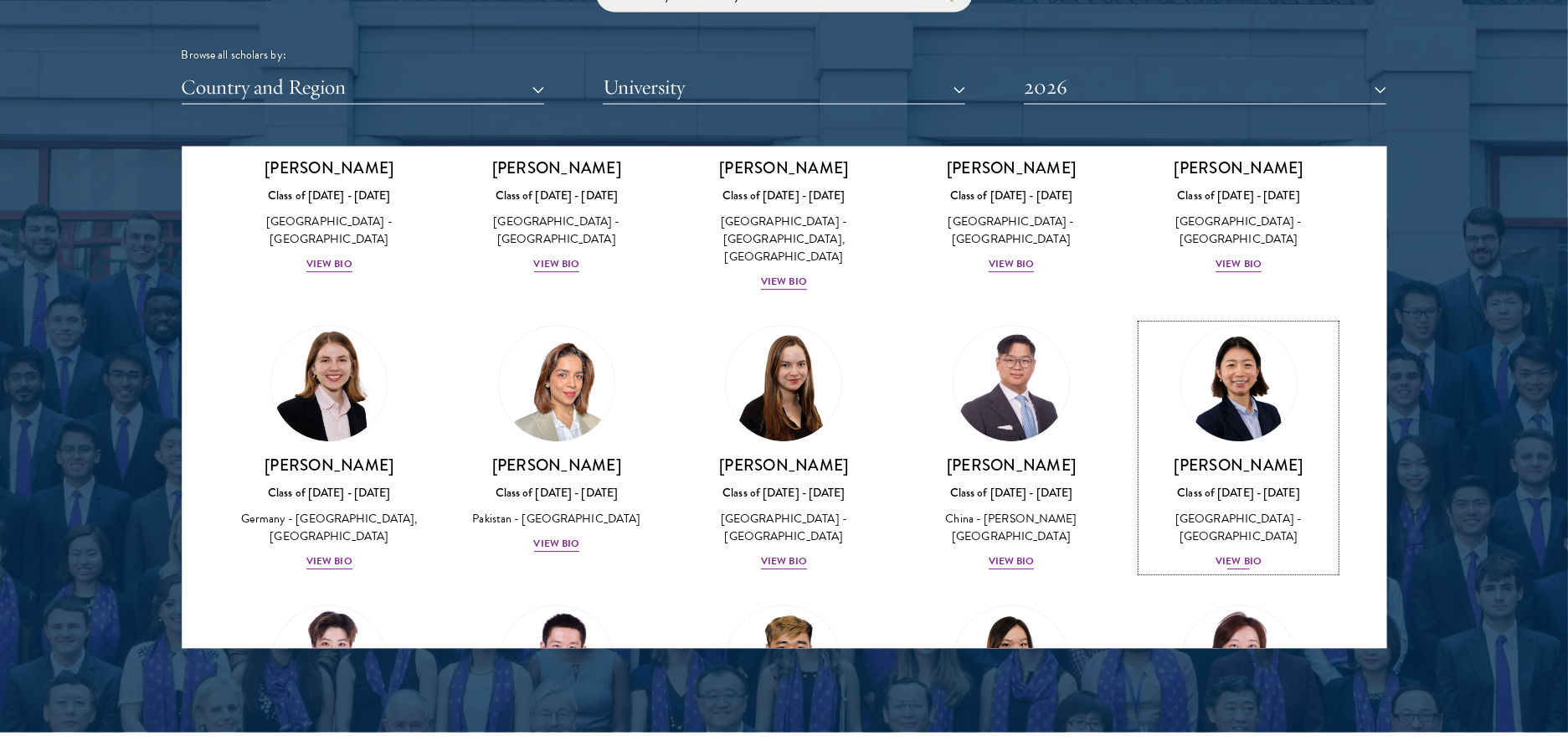
click at [1195, 485] on div "Class of [DATE] - [DATE]" at bounding box center [1238, 494] width 194 height 18
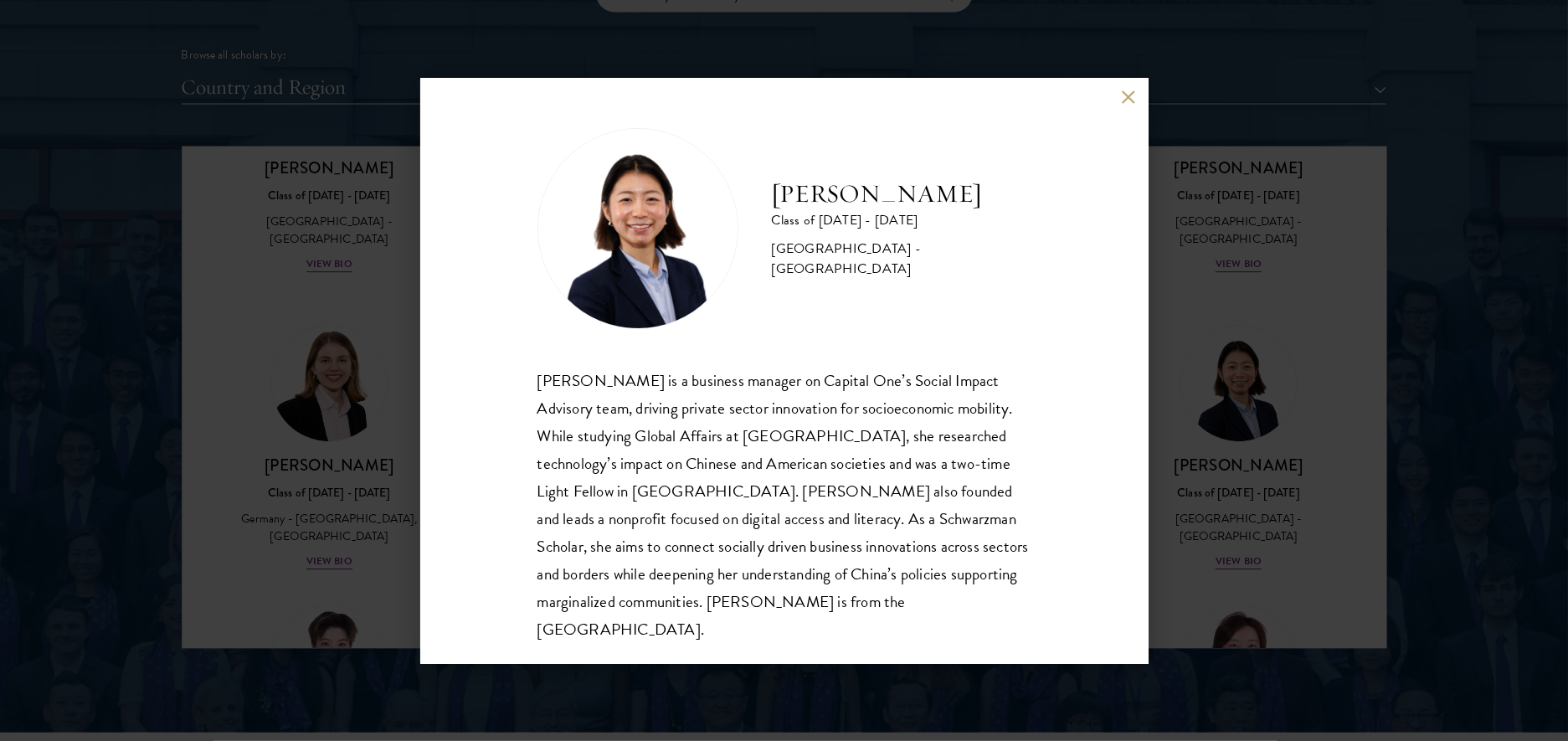
click at [1128, 91] on button at bounding box center [1129, 97] width 15 height 15
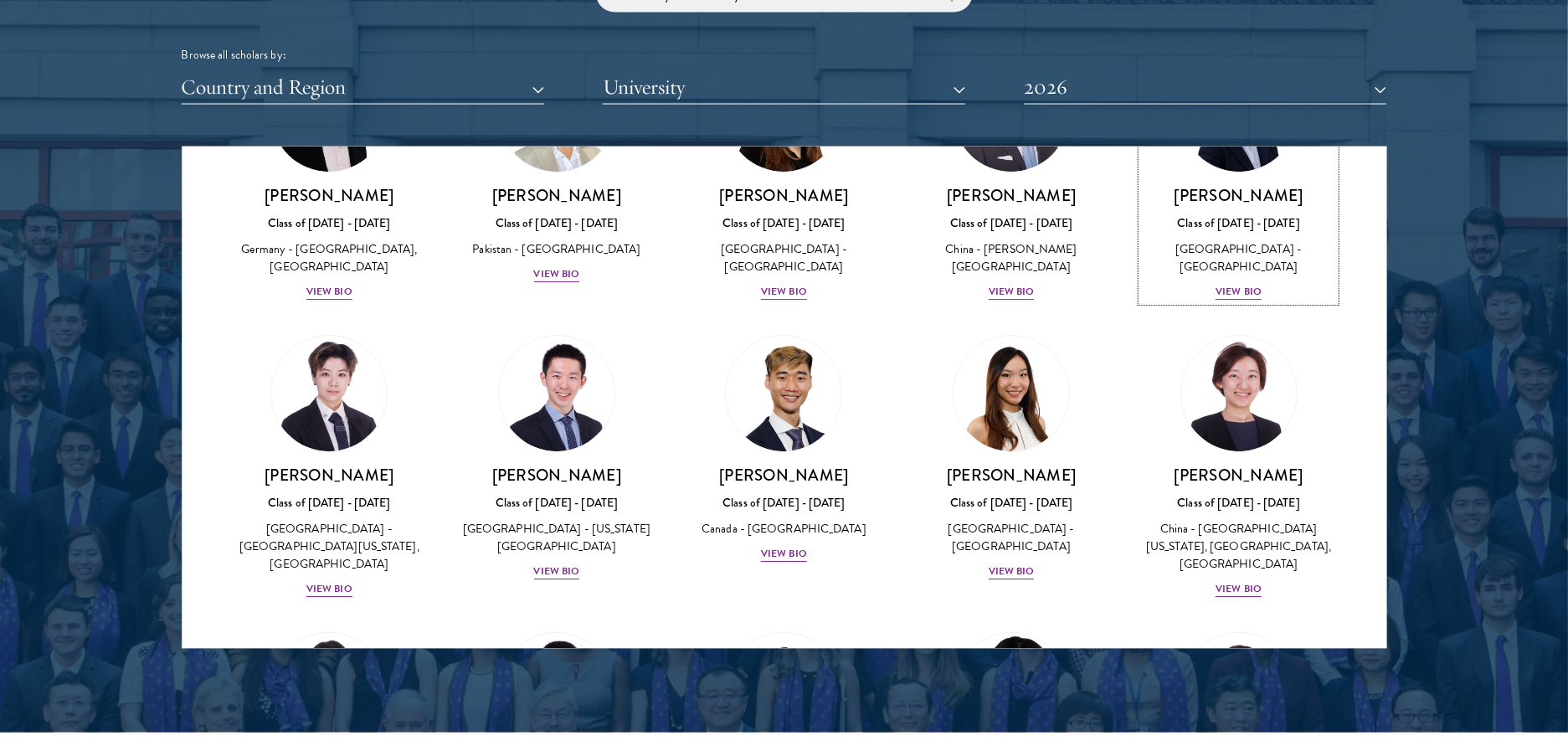
scroll to position [4124, 0]
click at [1279, 464] on h3 "[PERSON_NAME]" at bounding box center [1238, 474] width 194 height 20
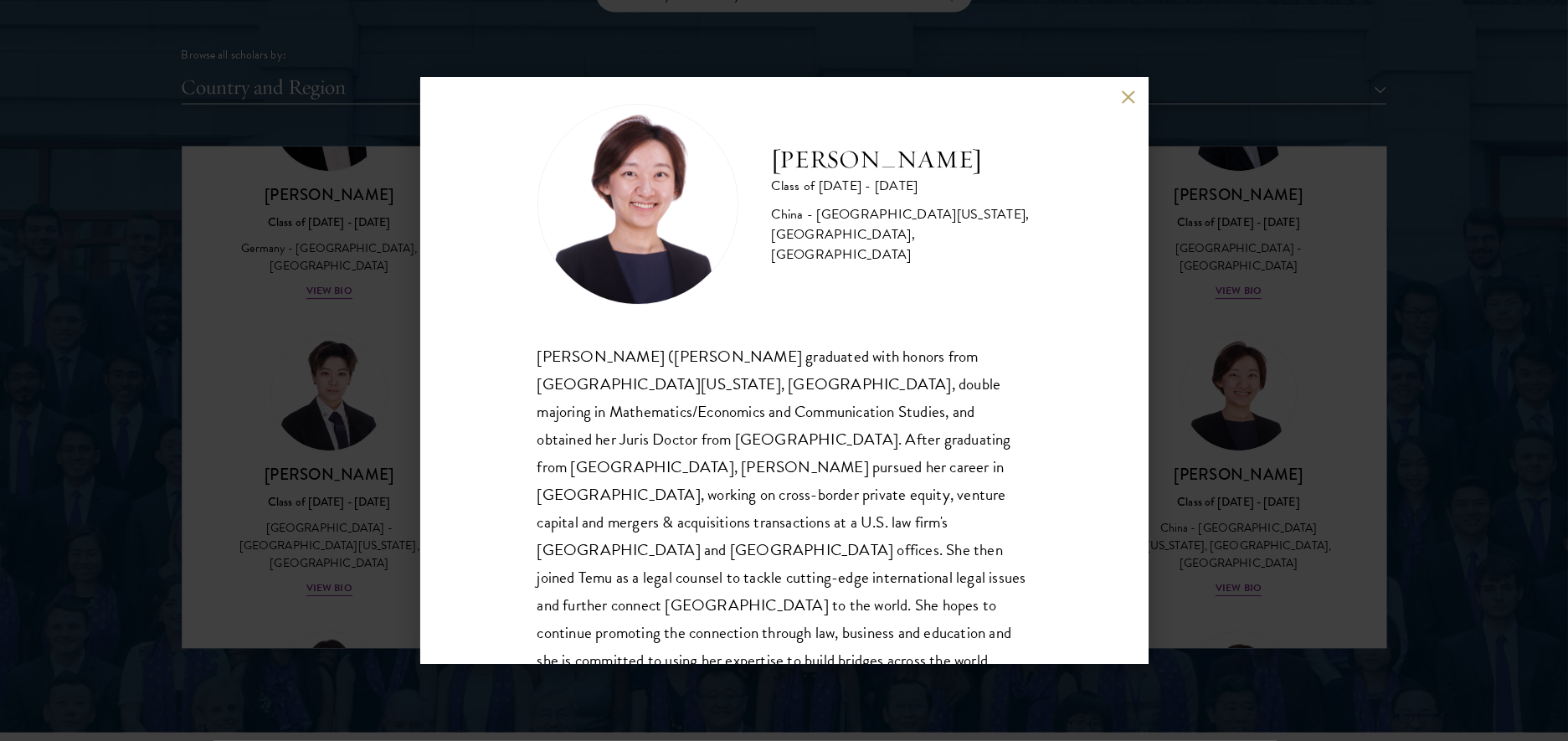
scroll to position [29, 0]
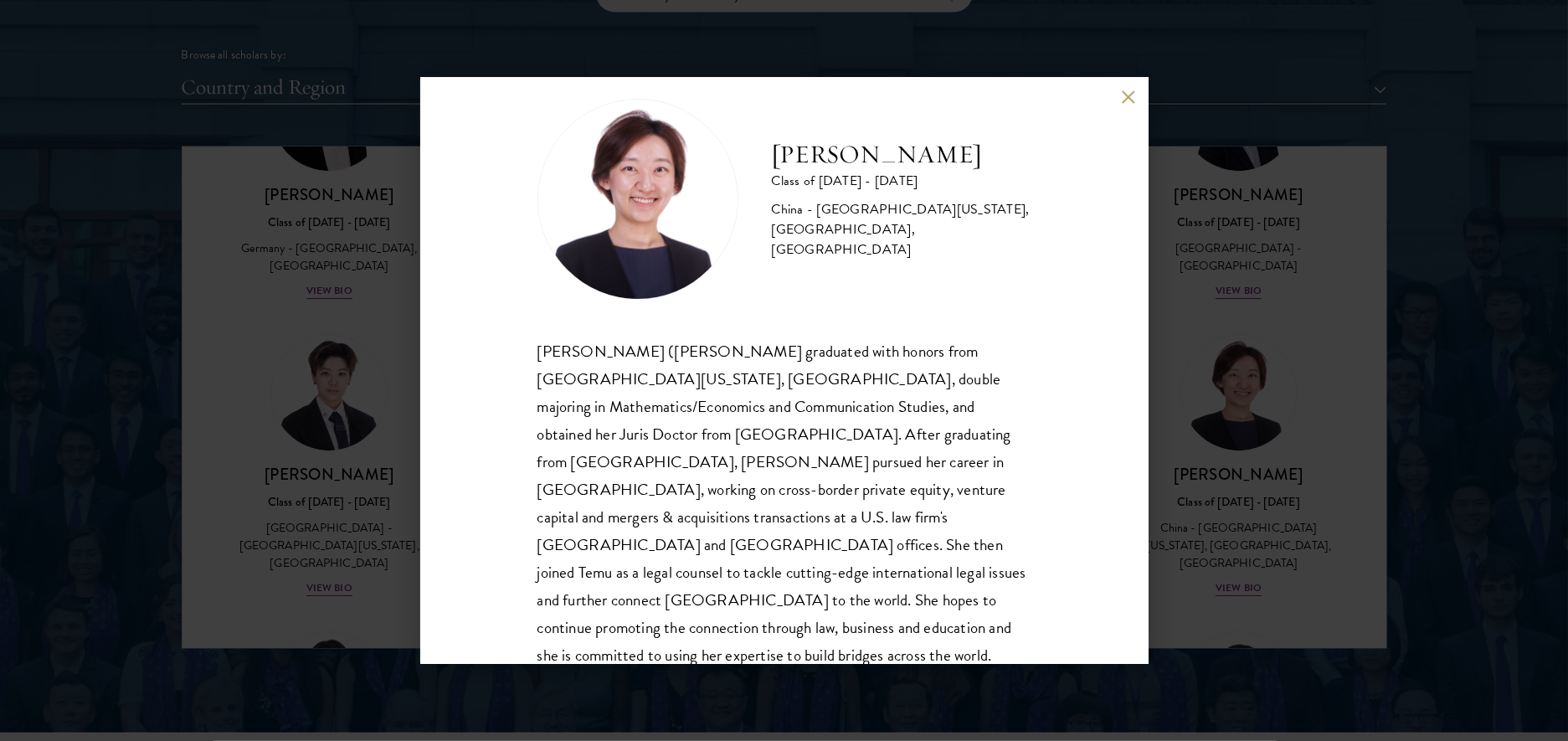
click at [1131, 93] on button at bounding box center [1129, 97] width 15 height 15
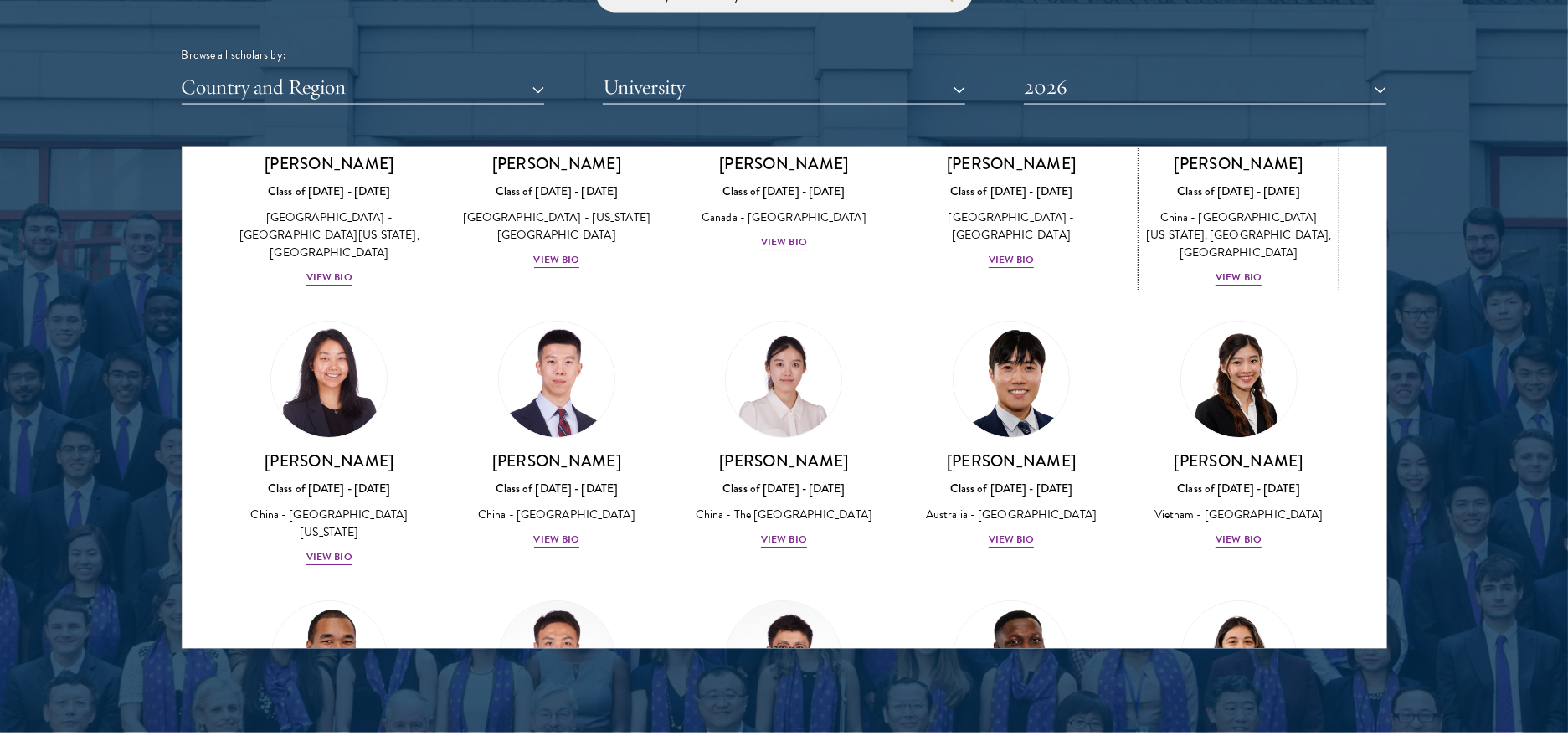
scroll to position [4436, 0]
click at [1010, 352] on div "[PERSON_NAME] Class of [DATE] - [DATE] [GEOGRAPHIC_DATA] - [GEOGRAPHIC_DATA] Vi…" at bounding box center [1011, 433] width 228 height 262
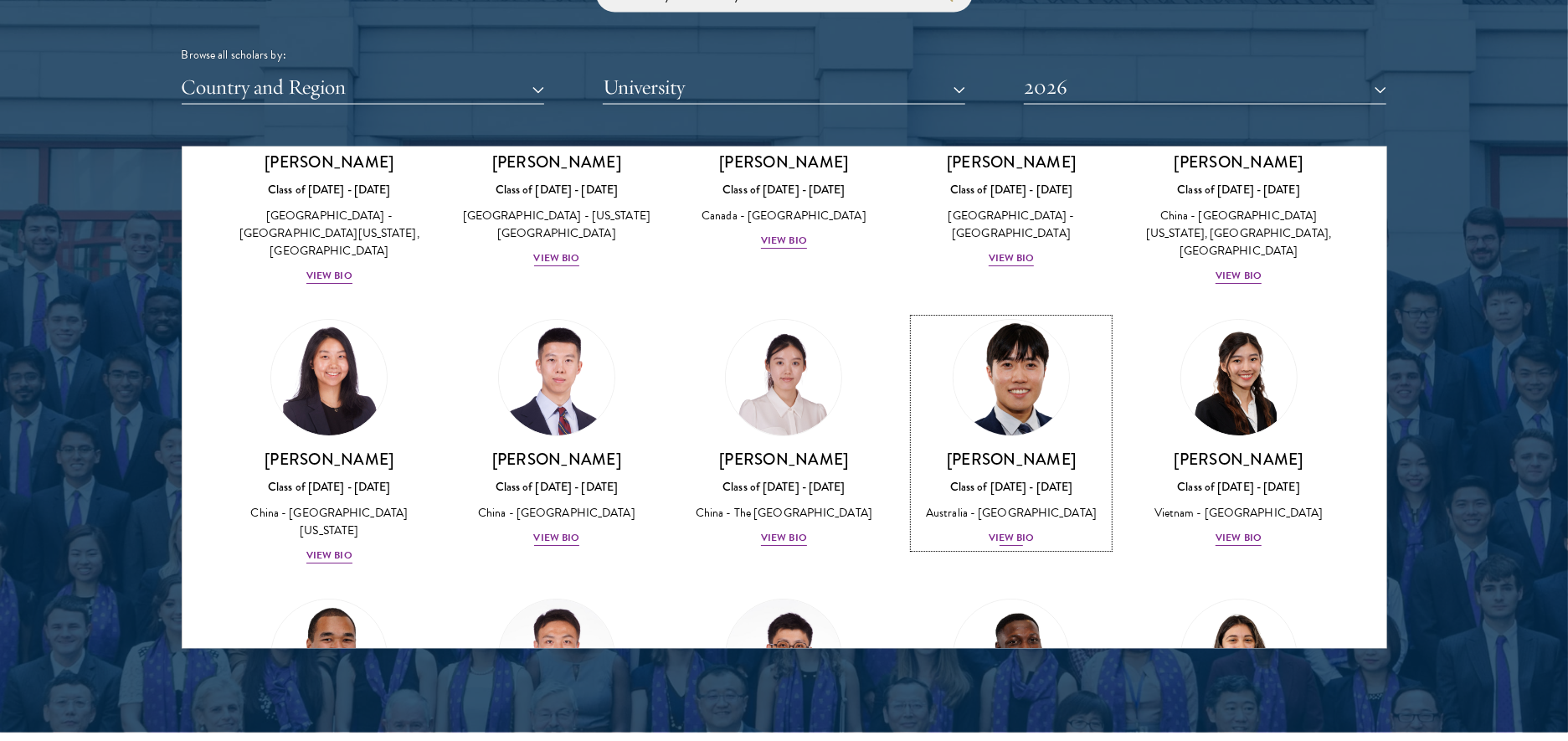
click at [1010, 450] on div "[PERSON_NAME] Class of [DATE] - [DATE] [GEOGRAPHIC_DATA] - [GEOGRAPHIC_DATA] Vi…" at bounding box center [1011, 499] width 194 height 98
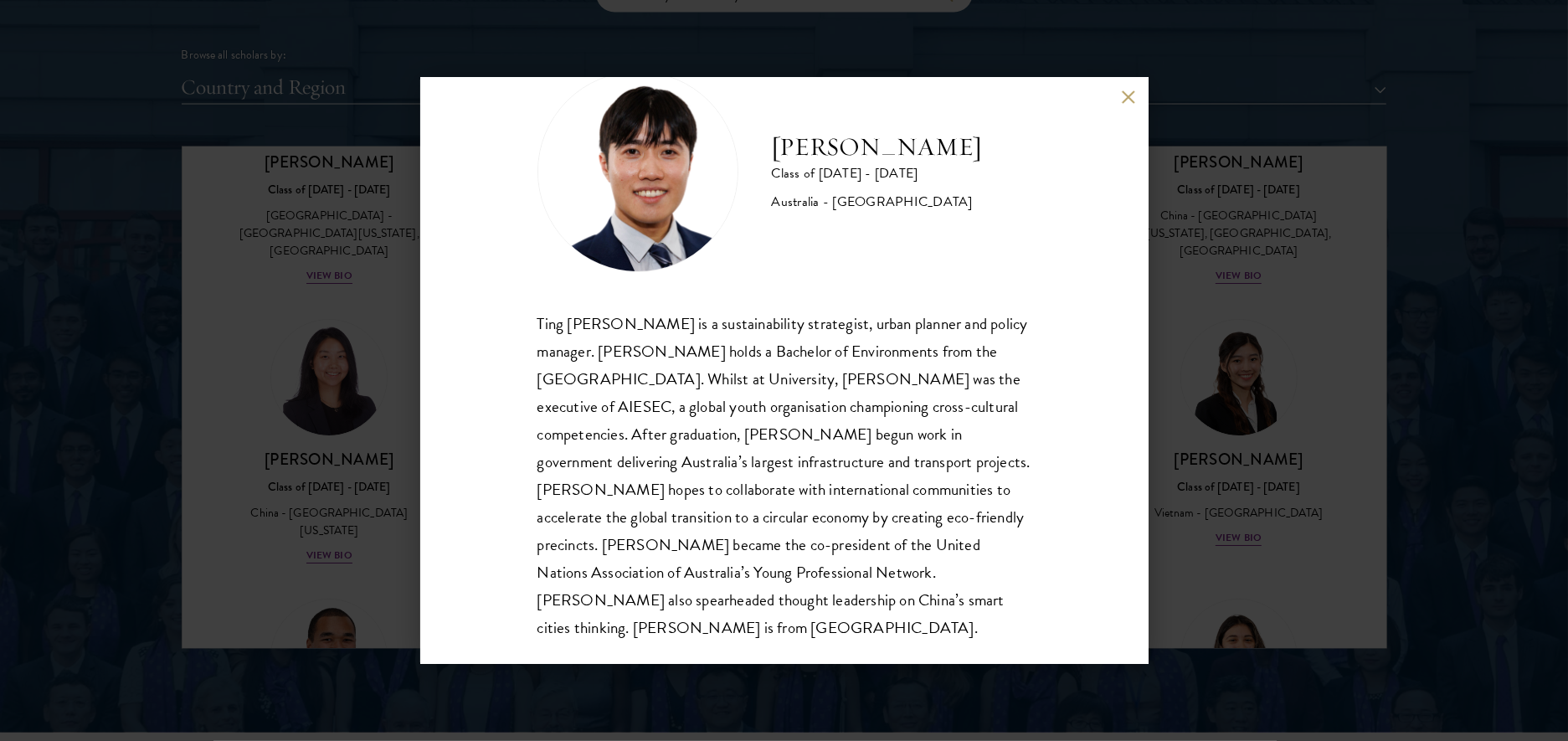
scroll to position [56, 0]
click at [1131, 98] on button at bounding box center [1129, 97] width 15 height 15
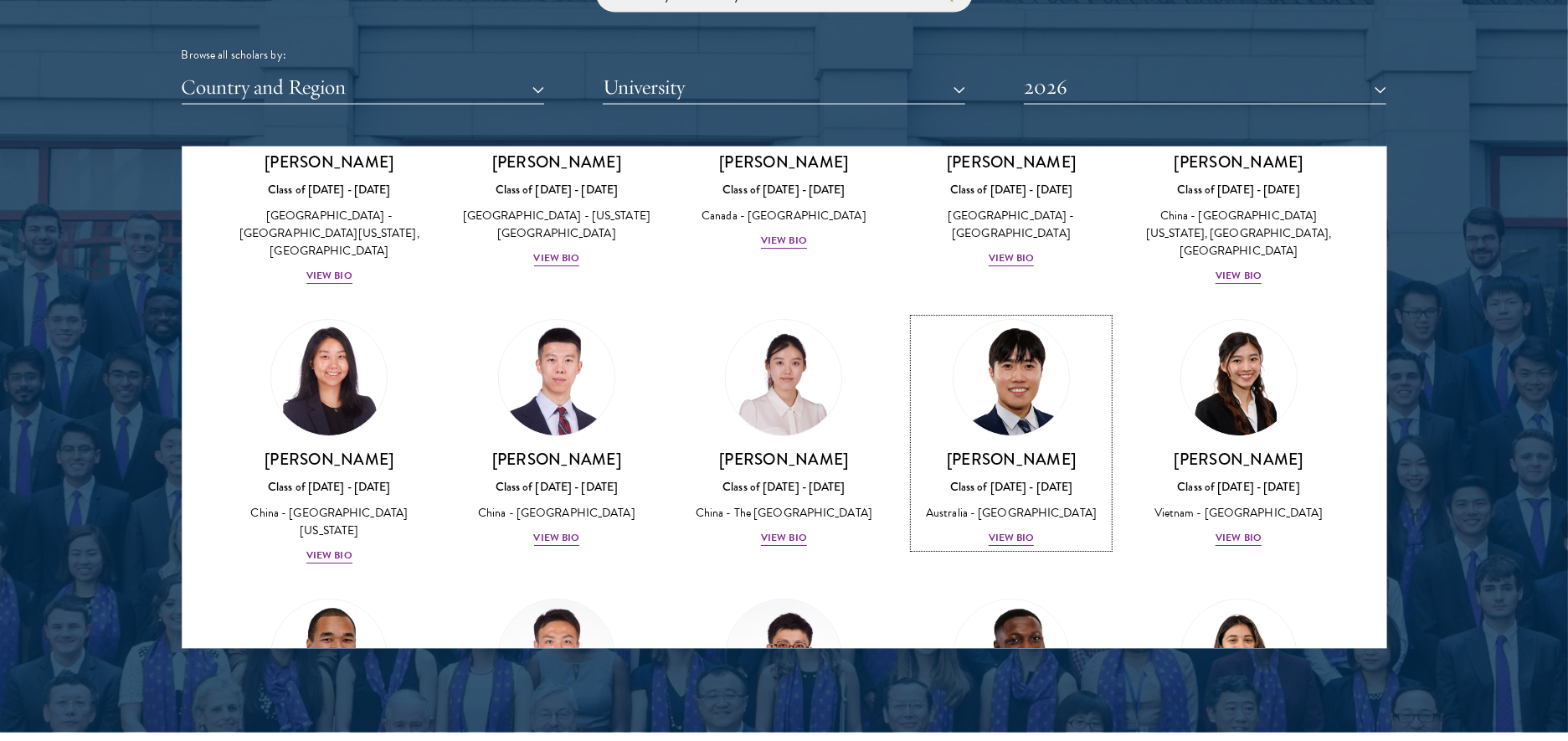
scroll to position [4405, 0]
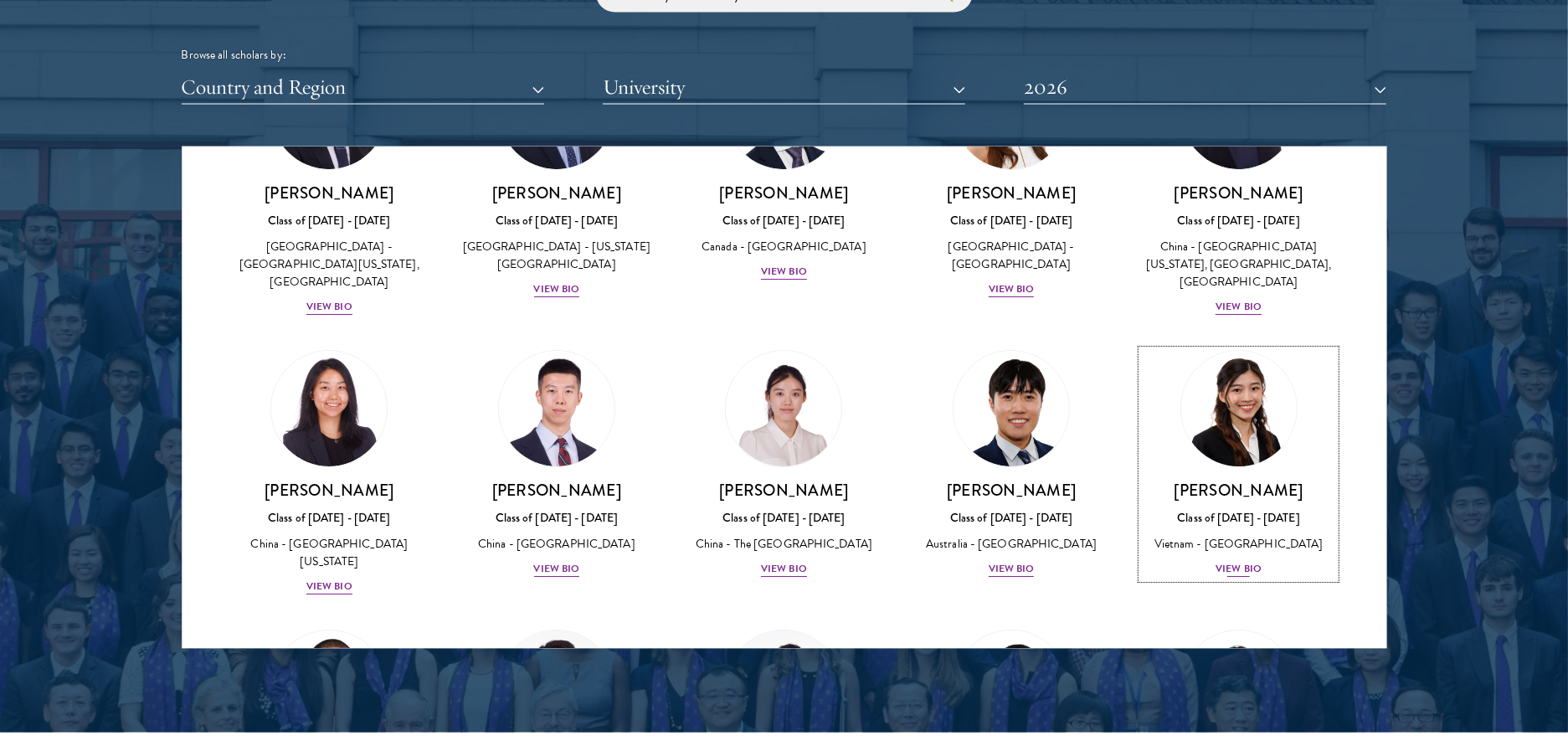
click at [1208, 480] on div "[PERSON_NAME] Class of [DATE] - [DATE] [GEOGRAPHIC_DATA] - [GEOGRAPHIC_DATA] Vi…" at bounding box center [1238, 529] width 194 height 98
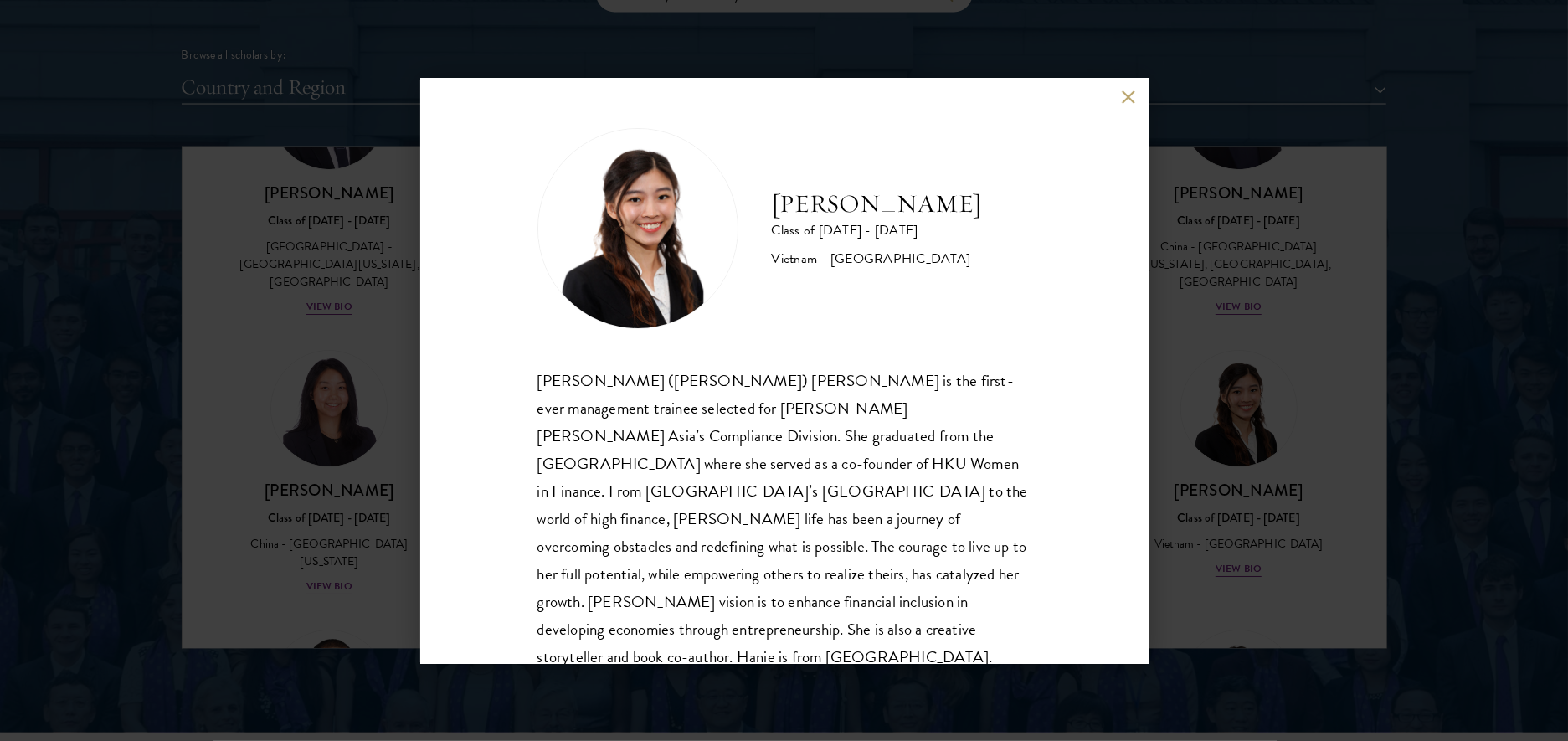
scroll to position [2, 0]
click at [1124, 92] on button at bounding box center [1129, 97] width 15 height 15
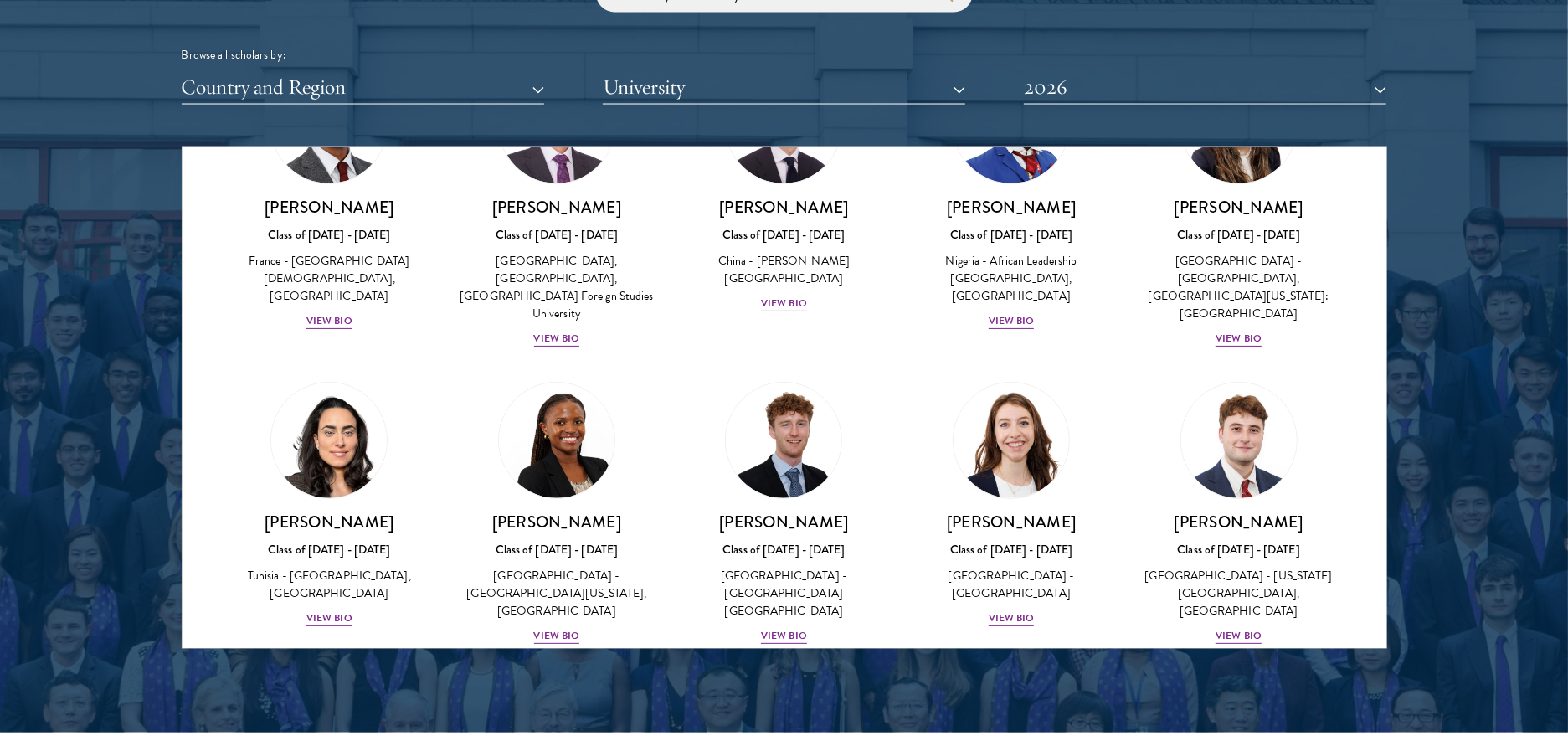
scroll to position [4973, 0]
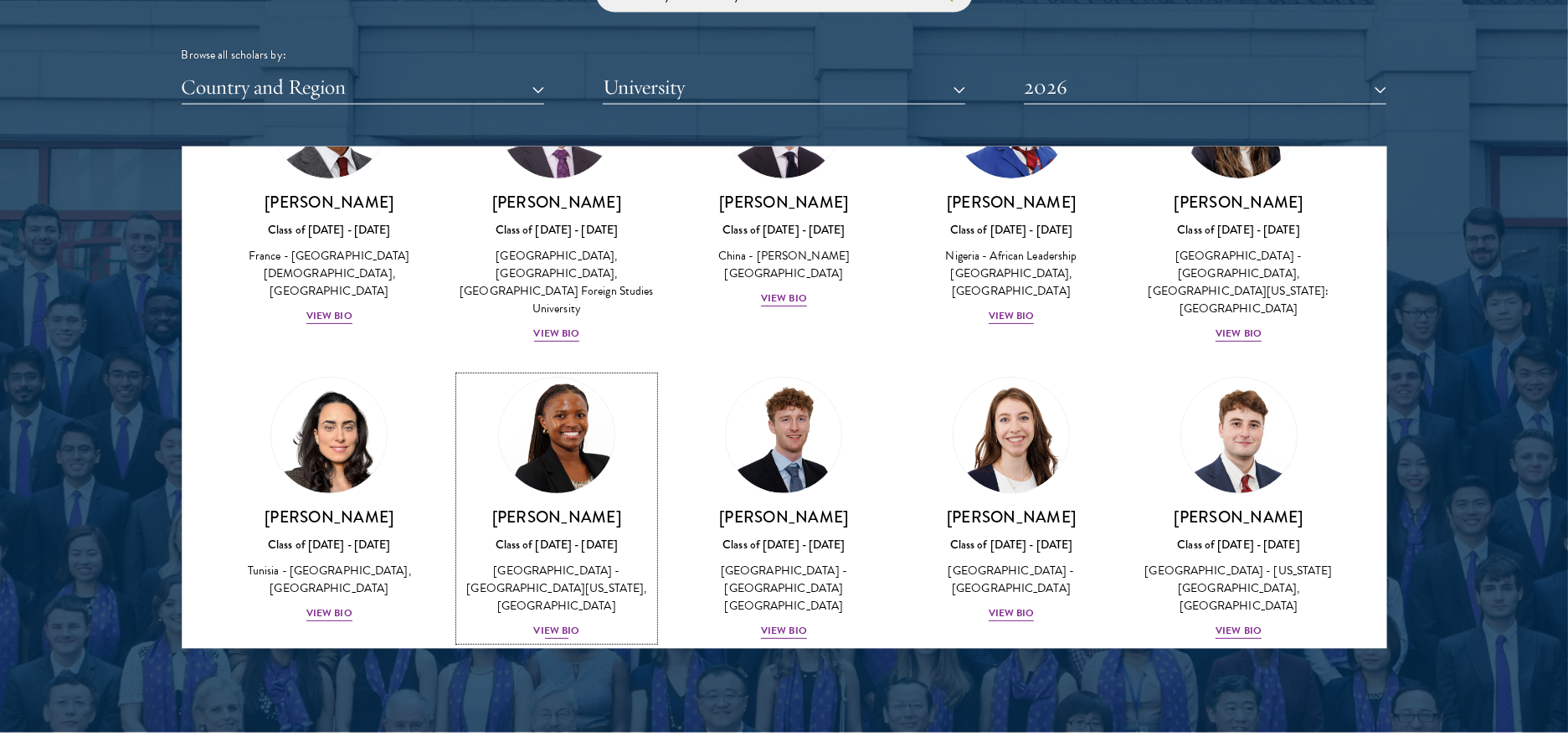
click at [505, 536] on div "Class of [DATE] - [DATE]" at bounding box center [556, 544] width 194 height 18
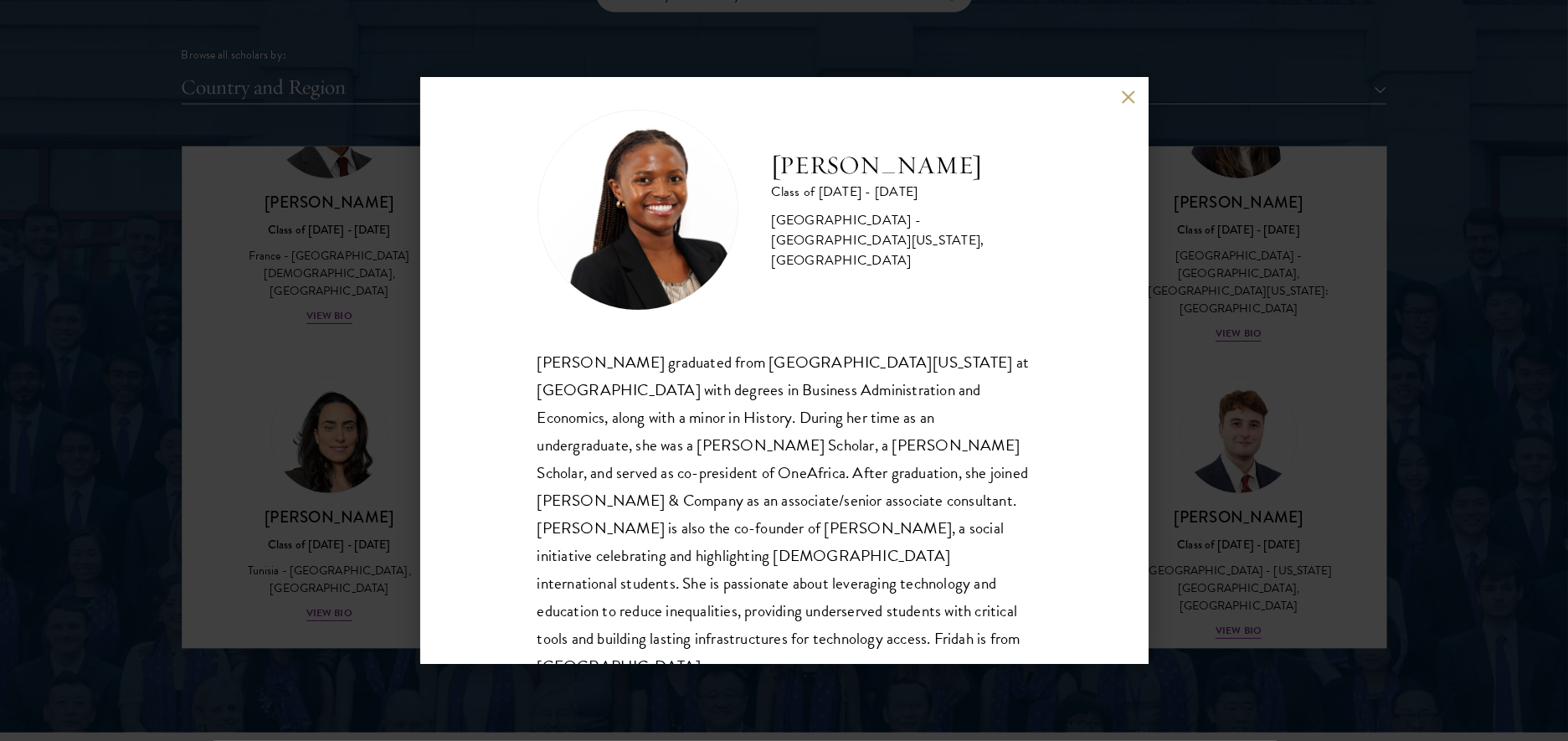
scroll to position [29, 0]
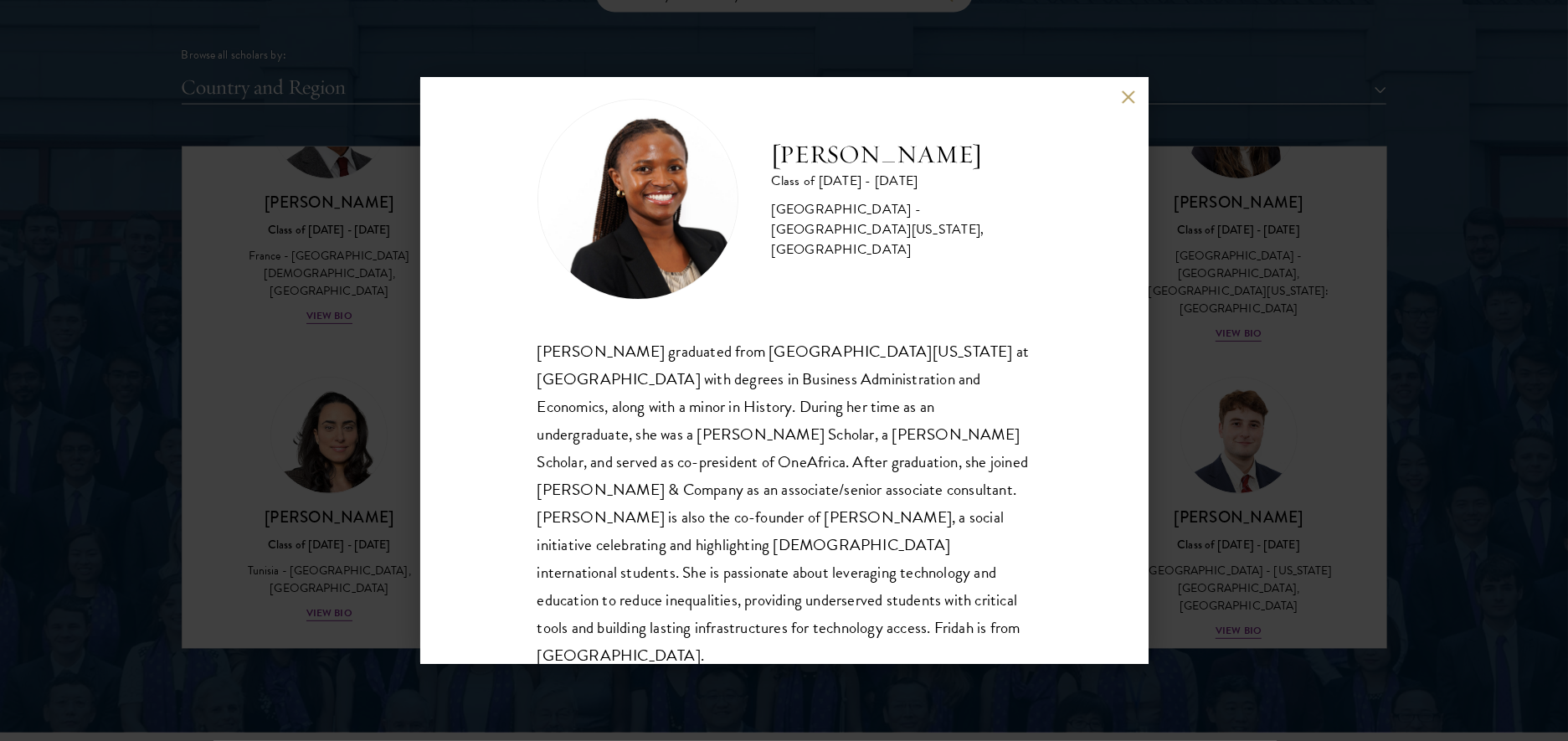
click at [1126, 95] on button at bounding box center [1129, 97] width 15 height 15
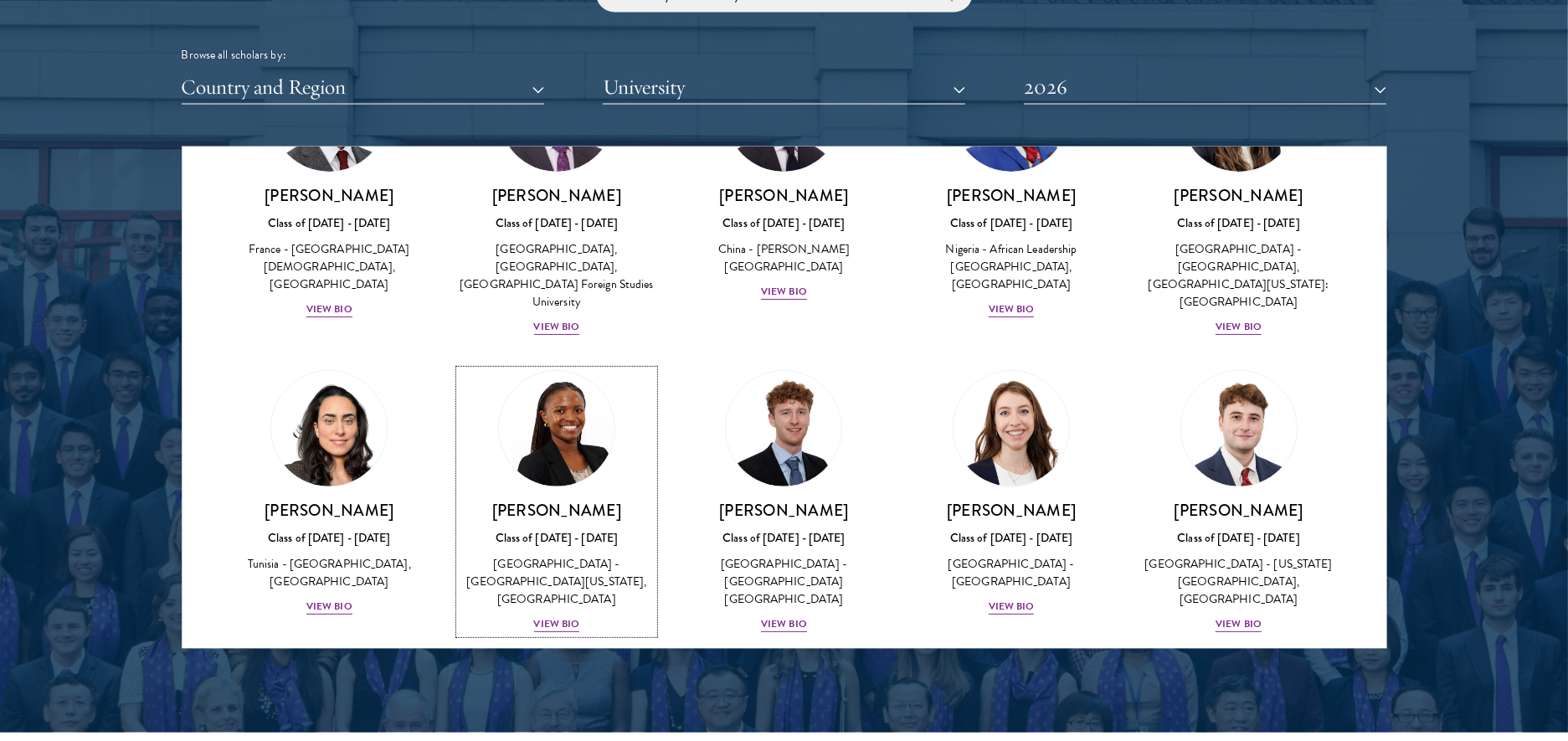
scroll to position [4981, 0]
click at [1027, 528] on div "Class of [DATE] - [DATE]" at bounding box center [1011, 537] width 194 height 18
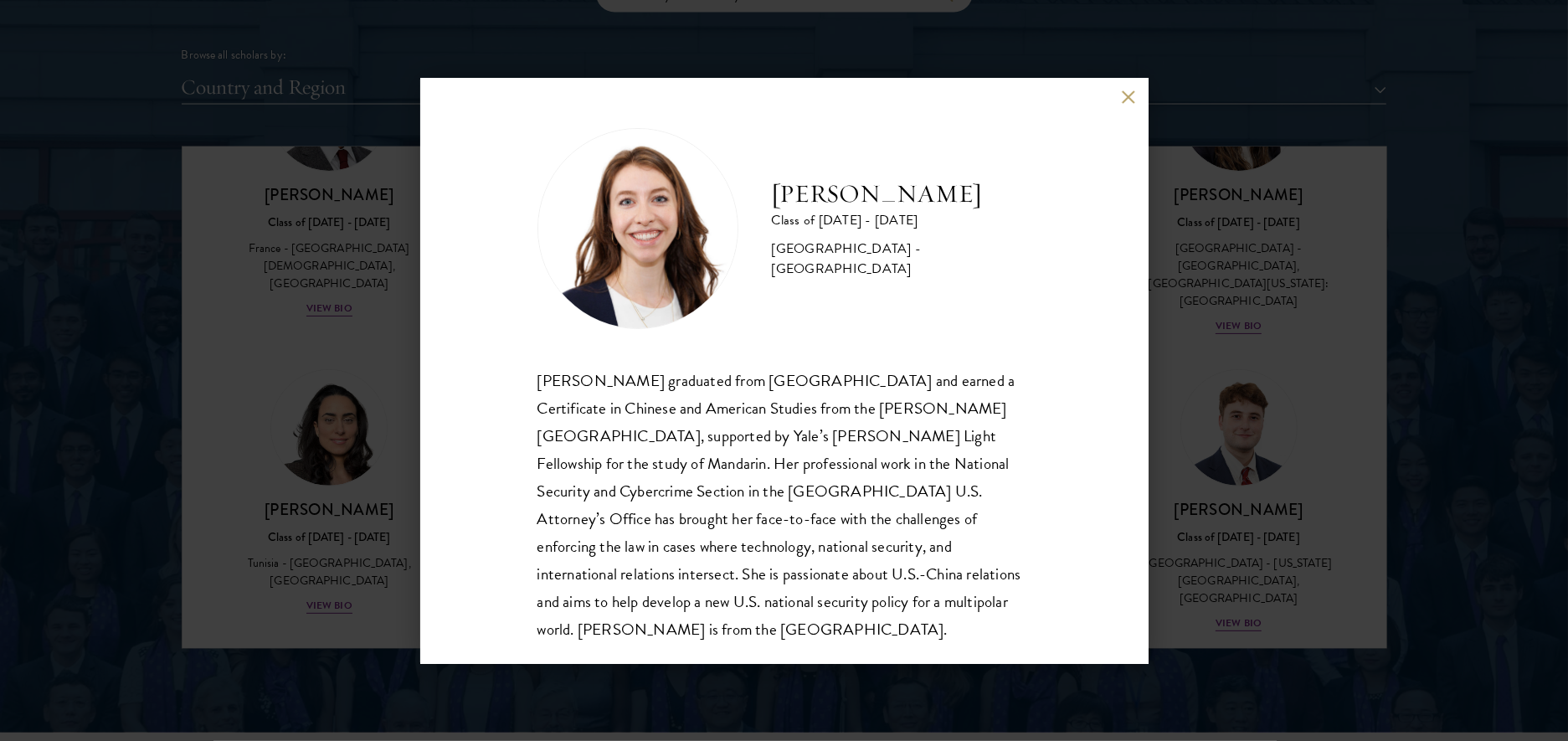
scroll to position [2, 0]
click at [1126, 93] on button at bounding box center [1129, 97] width 15 height 15
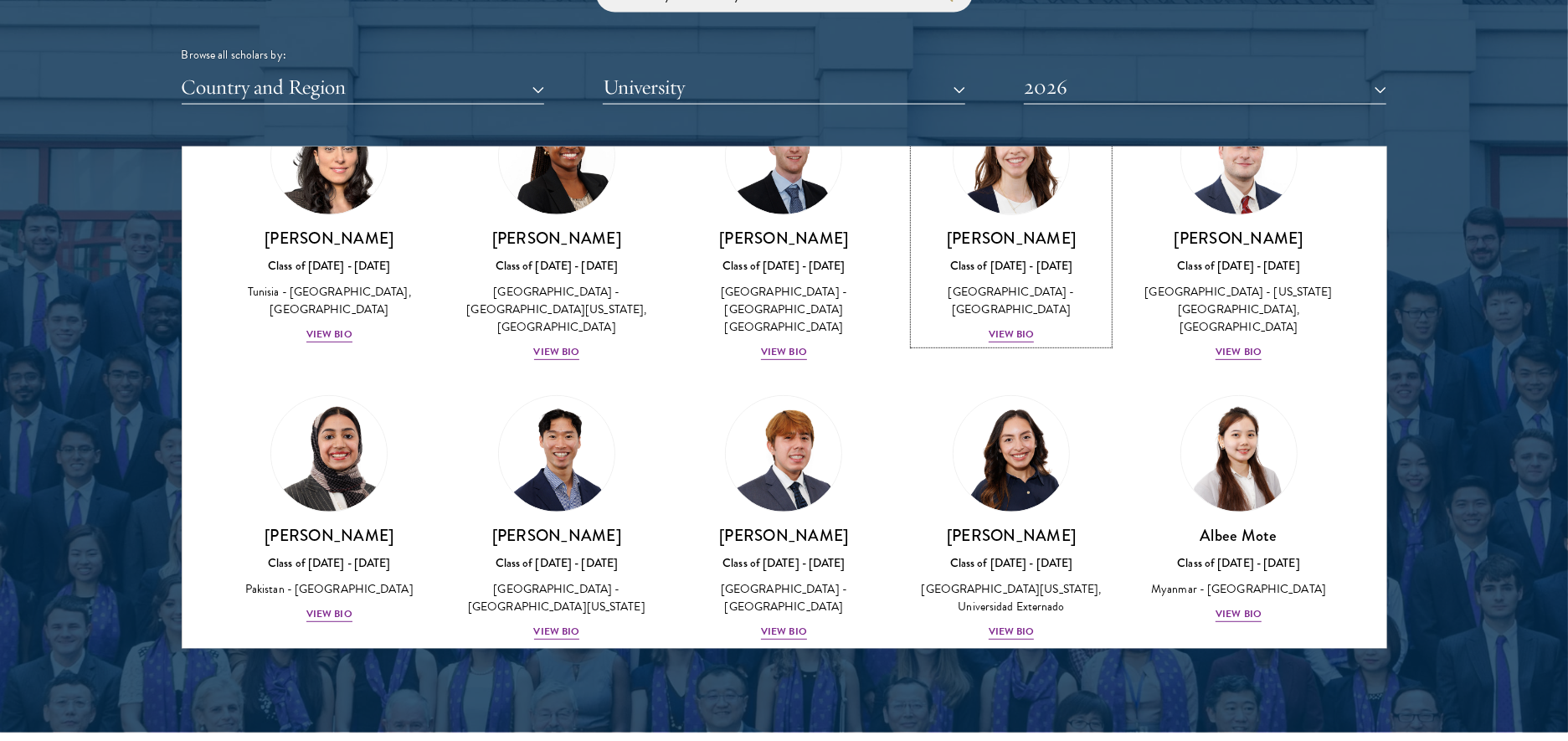
scroll to position [5252, 0]
click at [1212, 524] on div "[PERSON_NAME] [PERSON_NAME] Class of [DATE] - [DATE] [GEOGRAPHIC_DATA] - [GEOGR…" at bounding box center [1238, 573] width 194 height 98
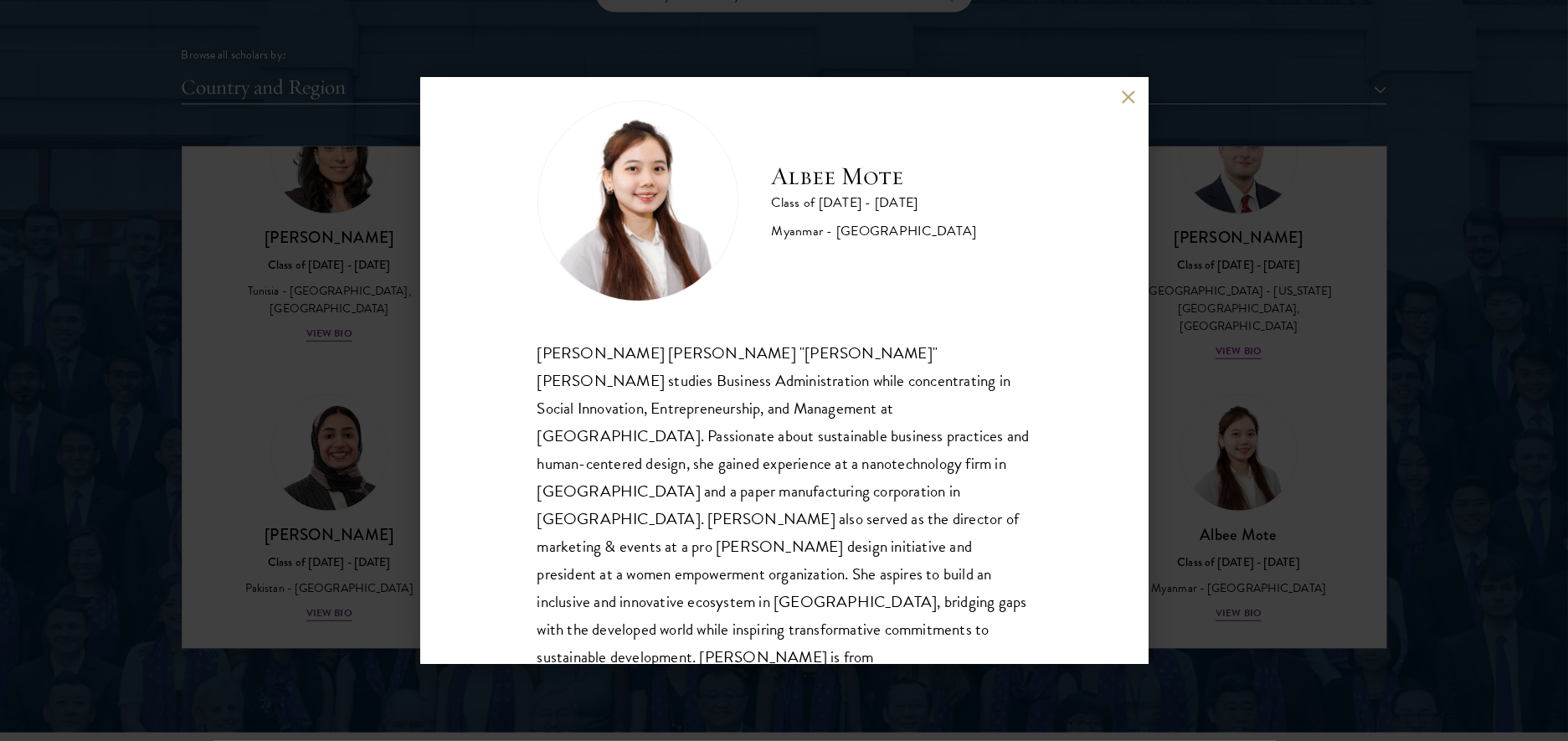
scroll to position [29, 0]
click at [1131, 94] on button at bounding box center [1129, 97] width 15 height 15
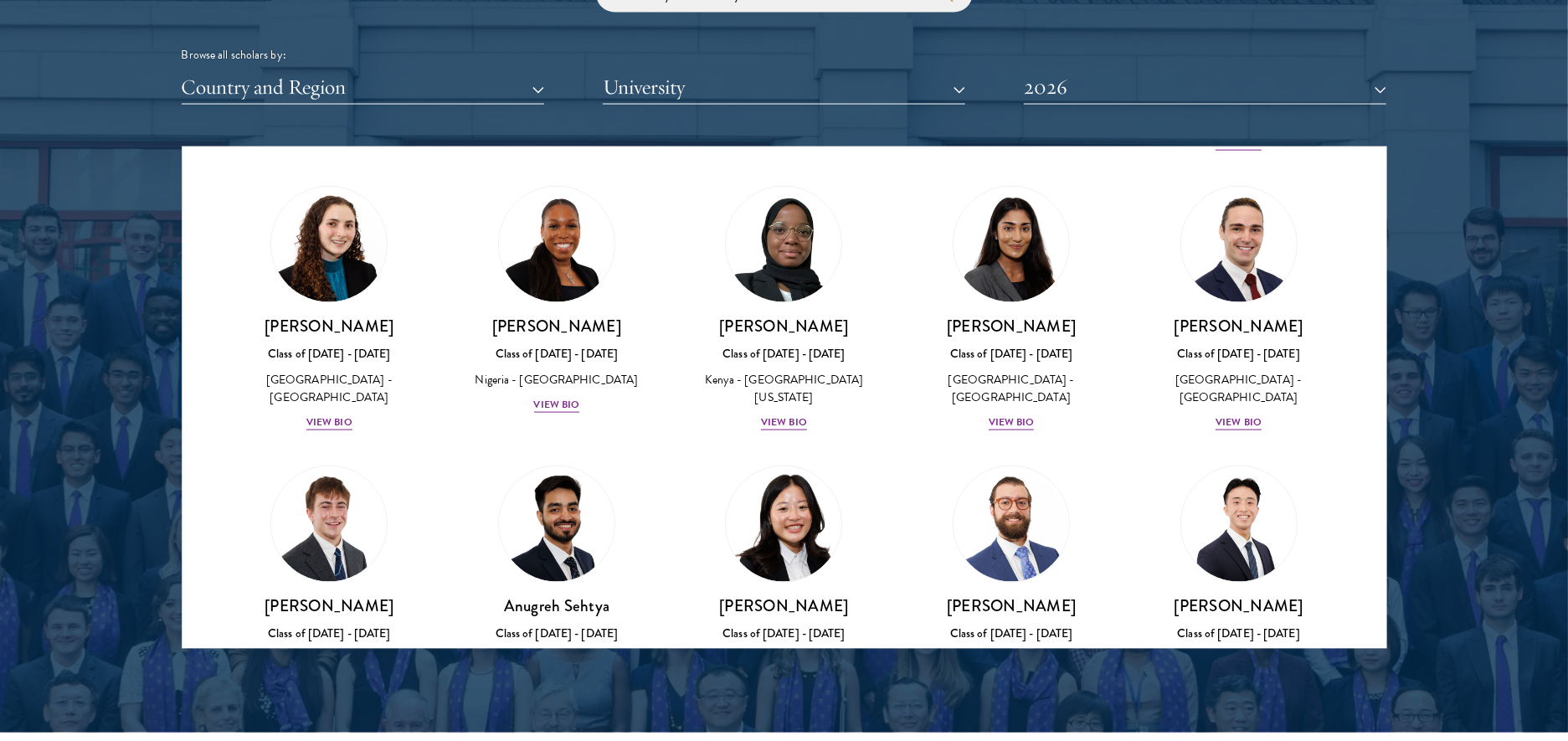
scroll to position [6360, 0]
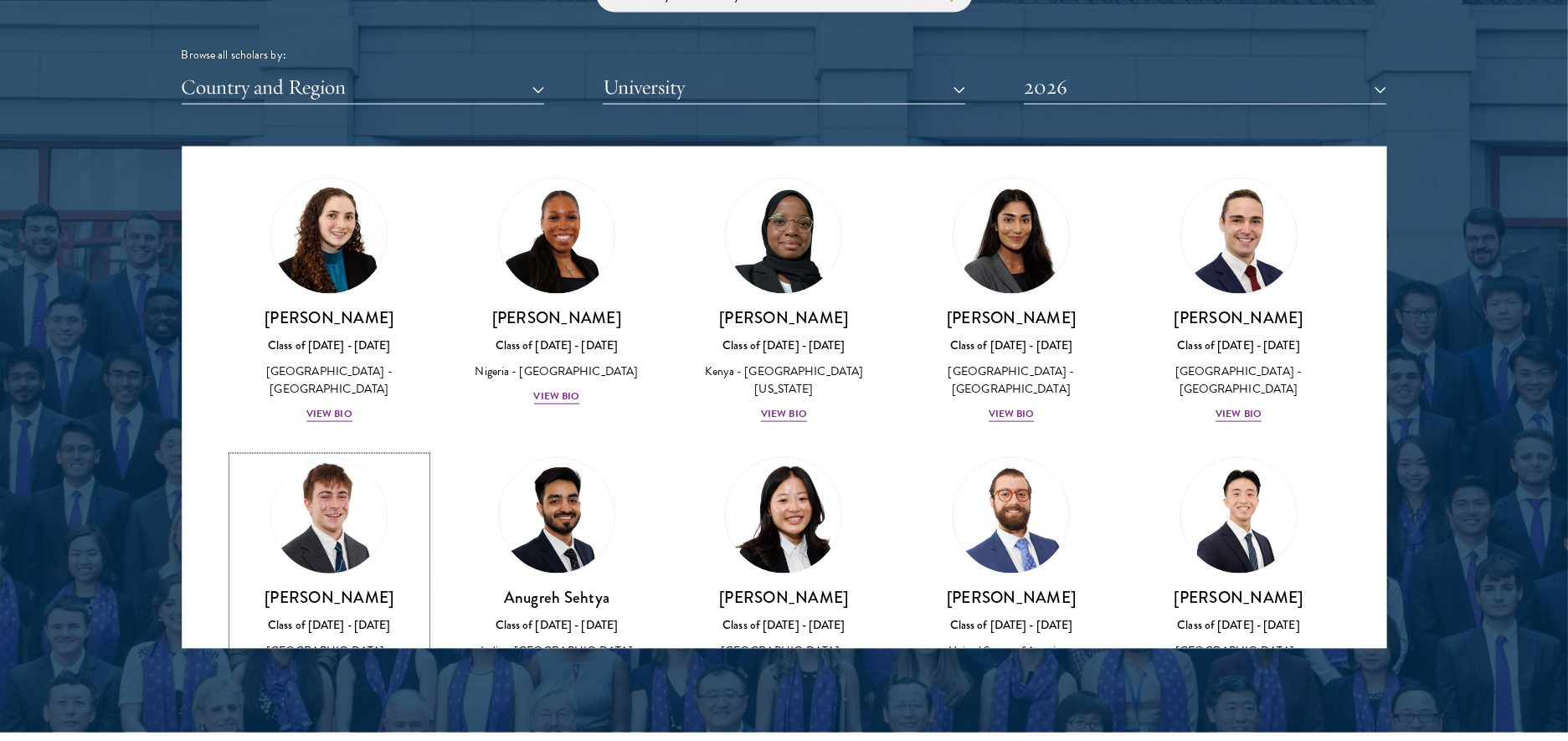
click at [331, 452] on img at bounding box center [328, 515] width 128 height 128
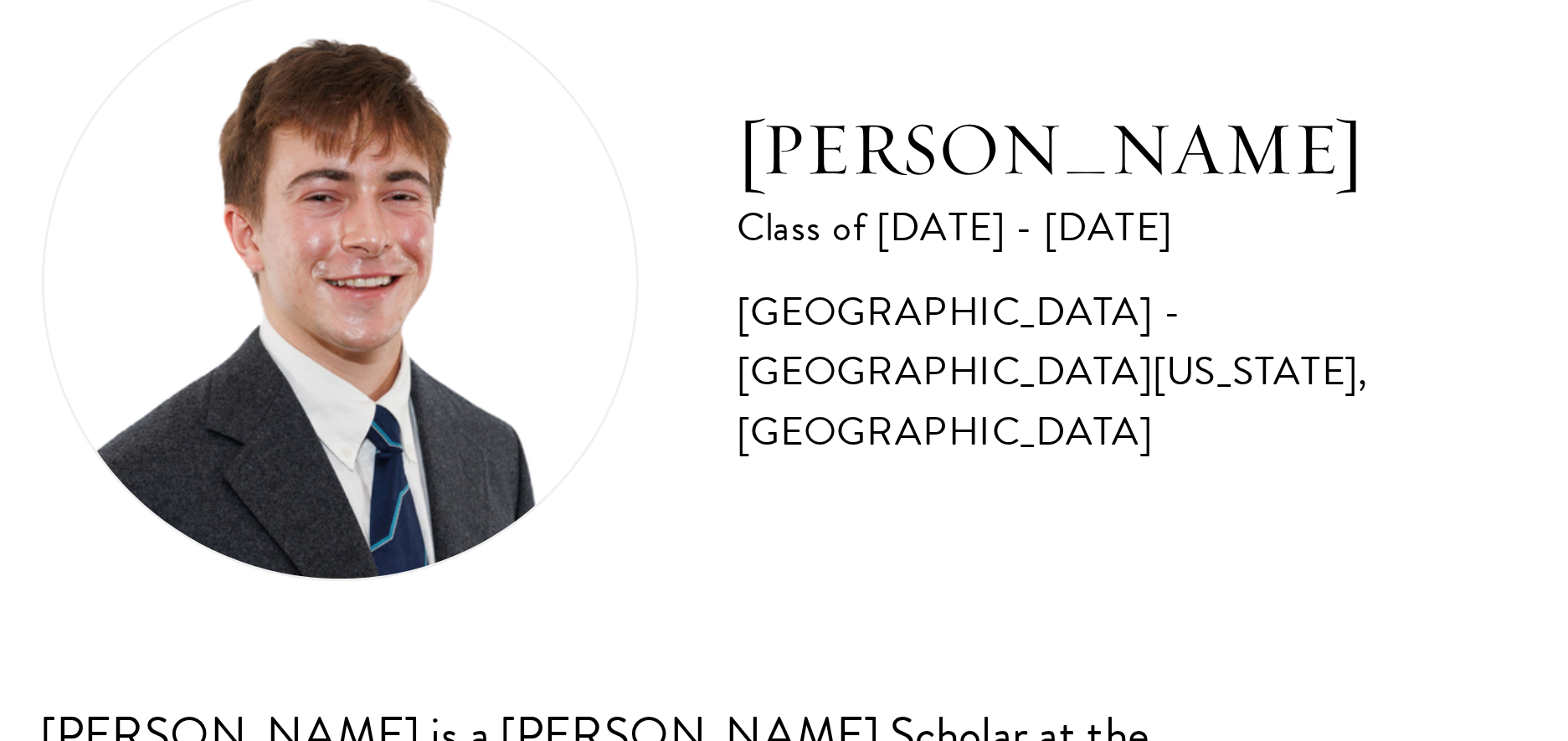
scroll to position [2076, 0]
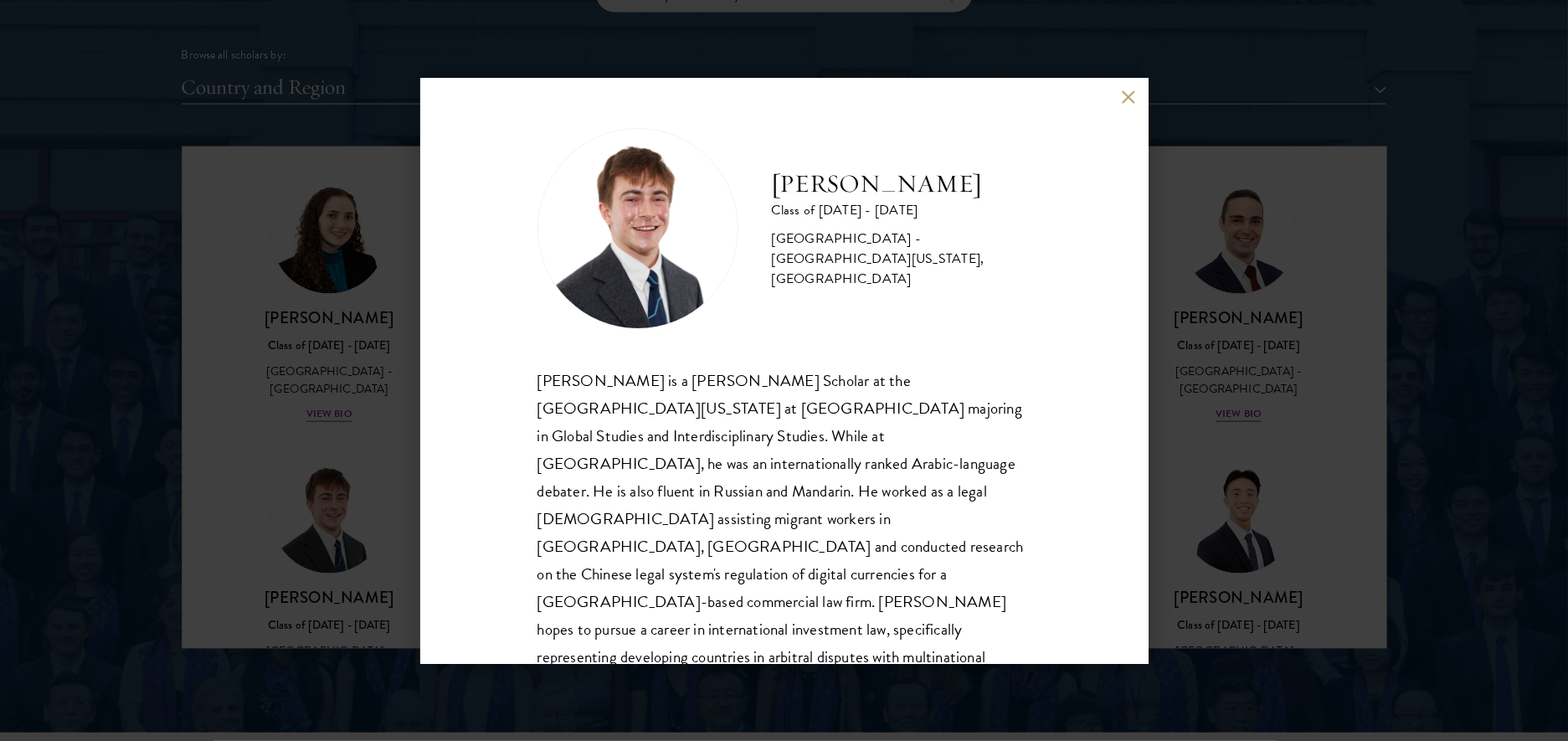
click at [1130, 97] on button at bounding box center [1129, 97] width 15 height 15
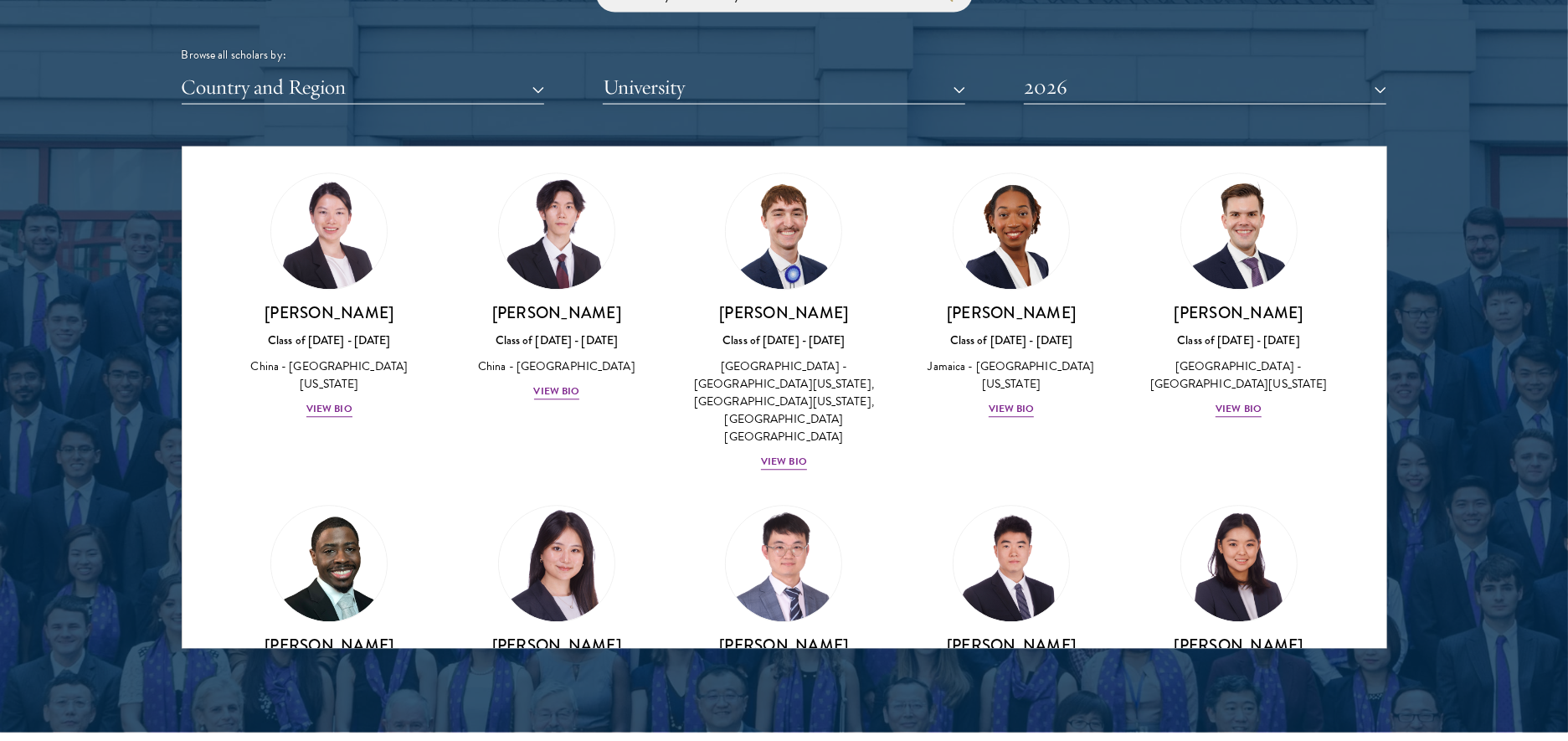
scroll to position [7851, 0]
click at [586, 500] on img at bounding box center [556, 563] width 128 height 128
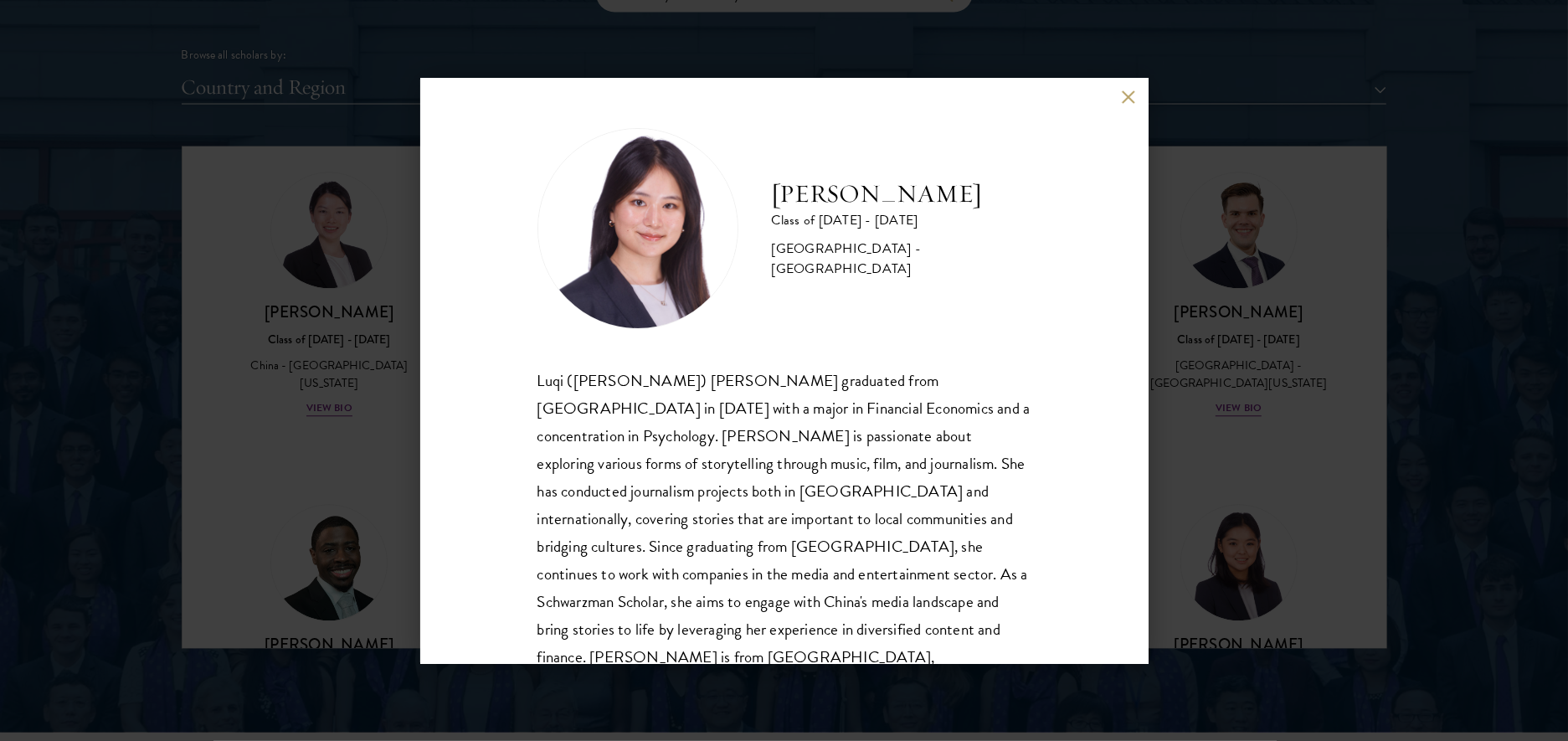
click at [1126, 94] on button at bounding box center [1129, 97] width 15 height 15
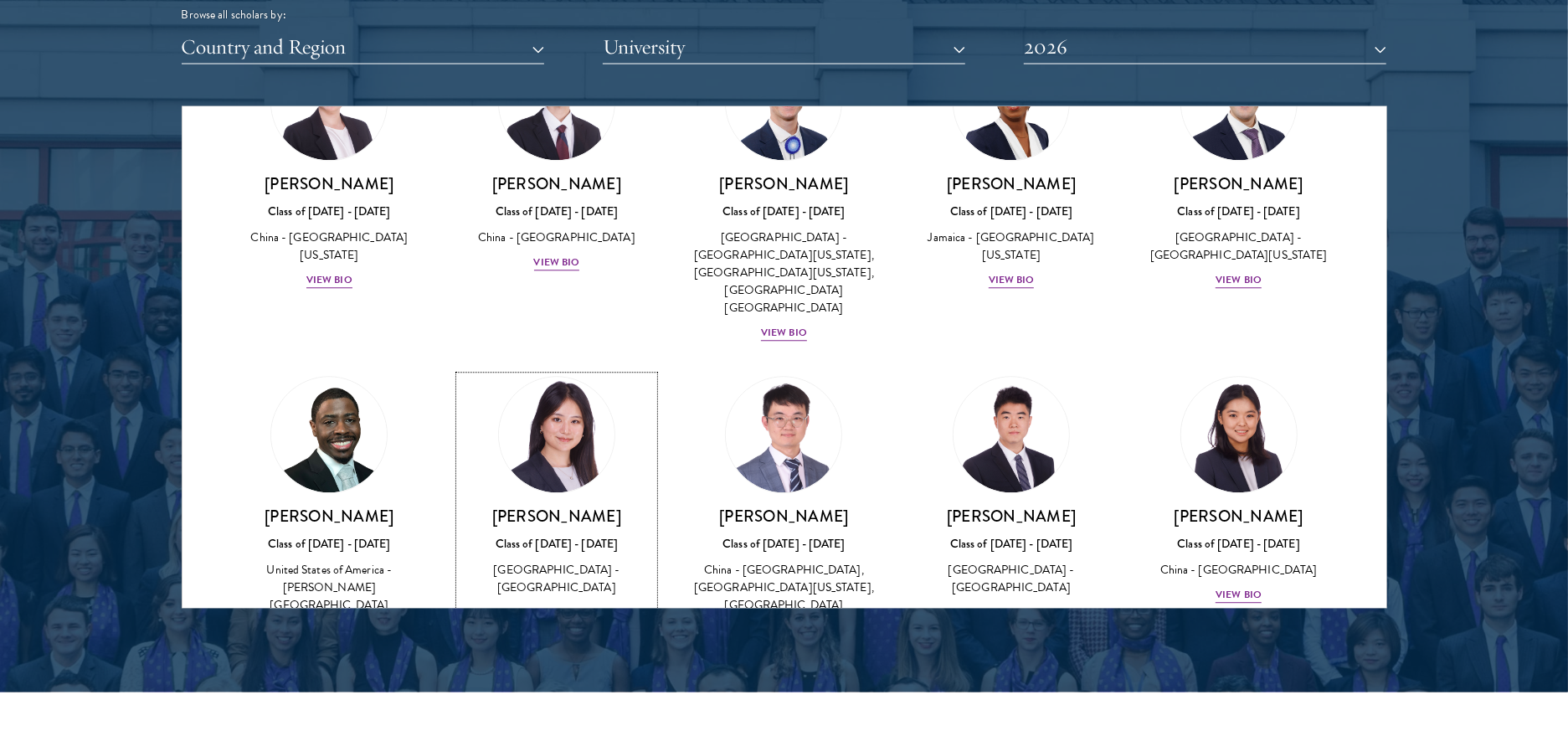
scroll to position [2130, 0]
